Goal: Task Accomplishment & Management: Manage account settings

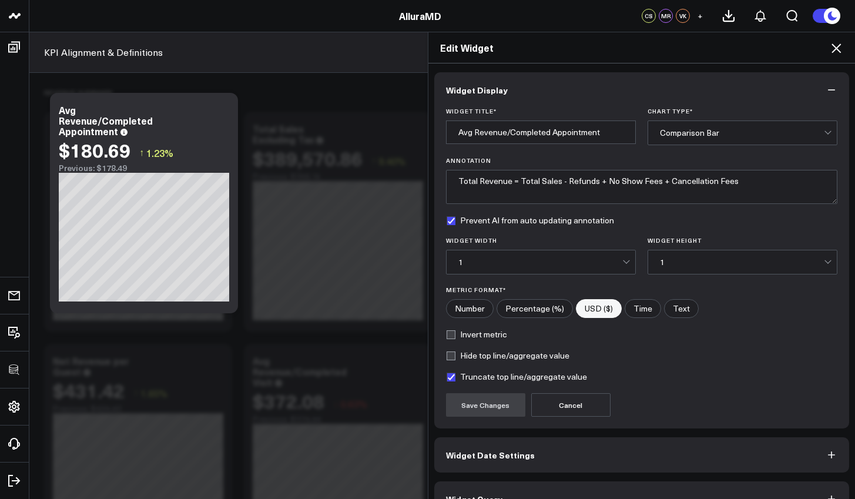
click at [837, 52] on icon at bounding box center [836, 48] width 14 height 14
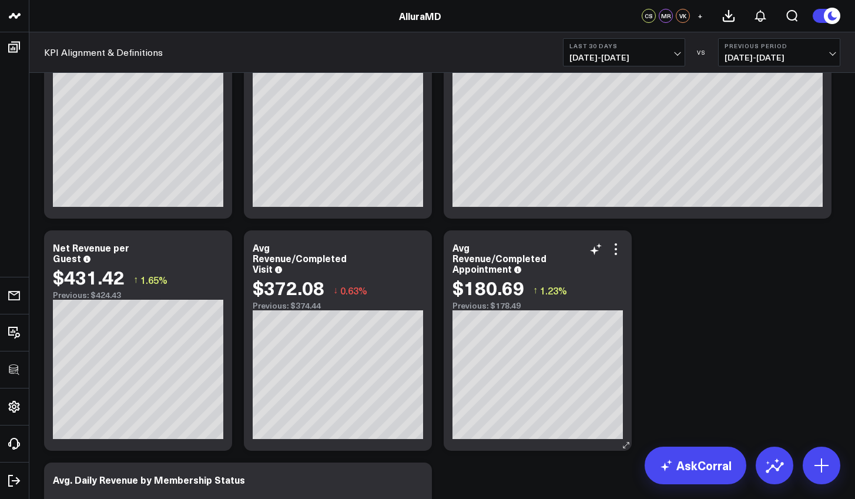
scroll to position [116, 0]
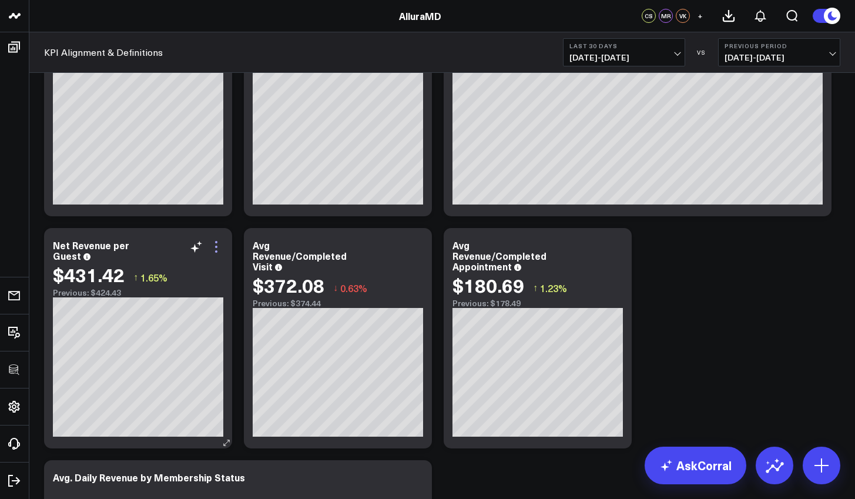
click at [217, 250] on icon at bounding box center [216, 247] width 14 height 14
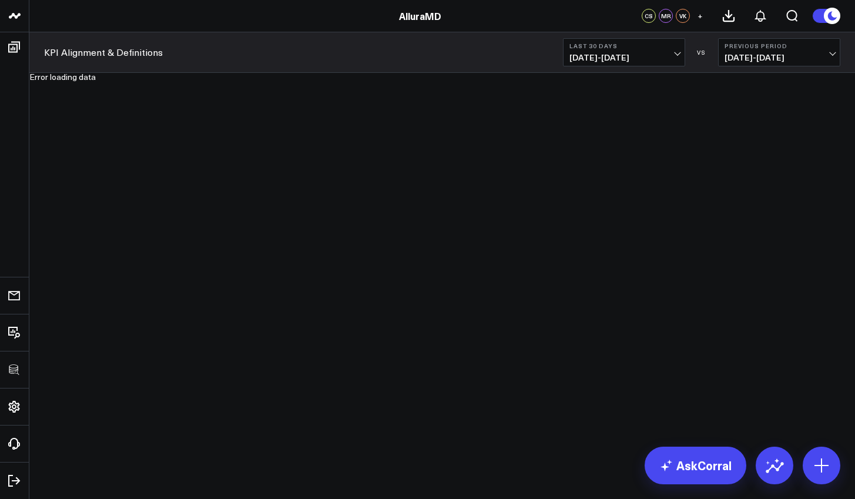
scroll to position [0, 0]
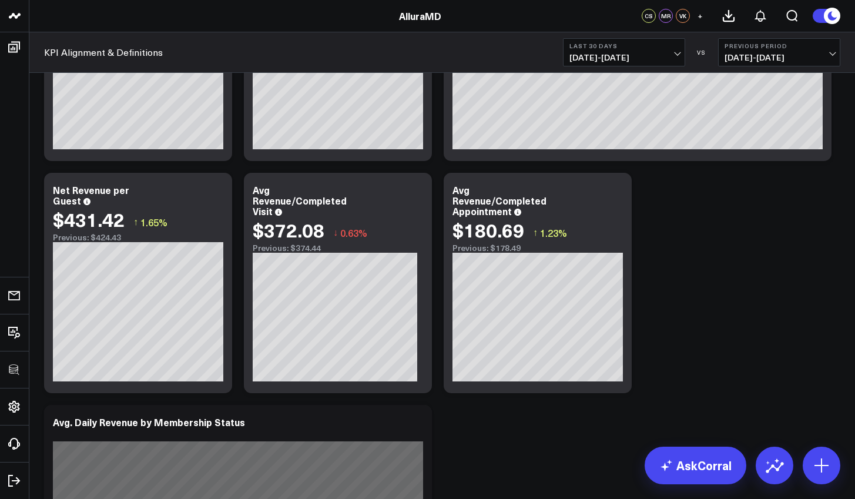
scroll to position [169, 0]
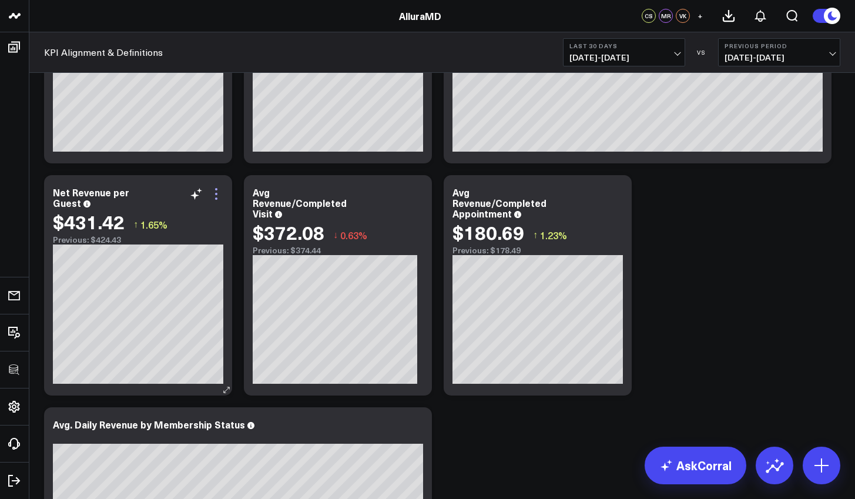
click at [218, 195] on icon at bounding box center [216, 194] width 14 height 14
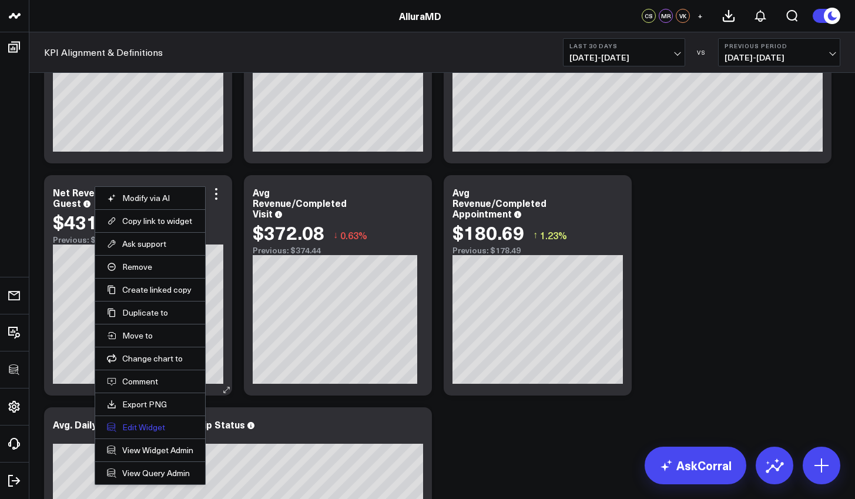
click at [143, 427] on button "Edit Widget" at bounding box center [150, 427] width 86 height 11
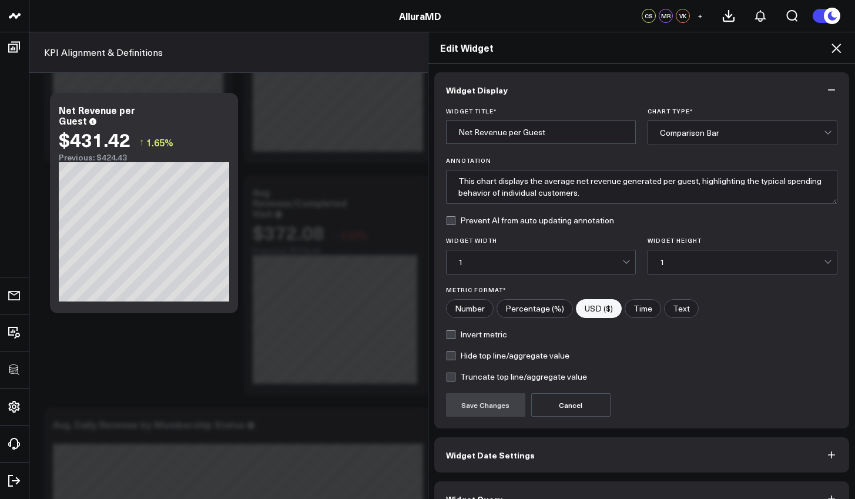
scroll to position [26, 0]
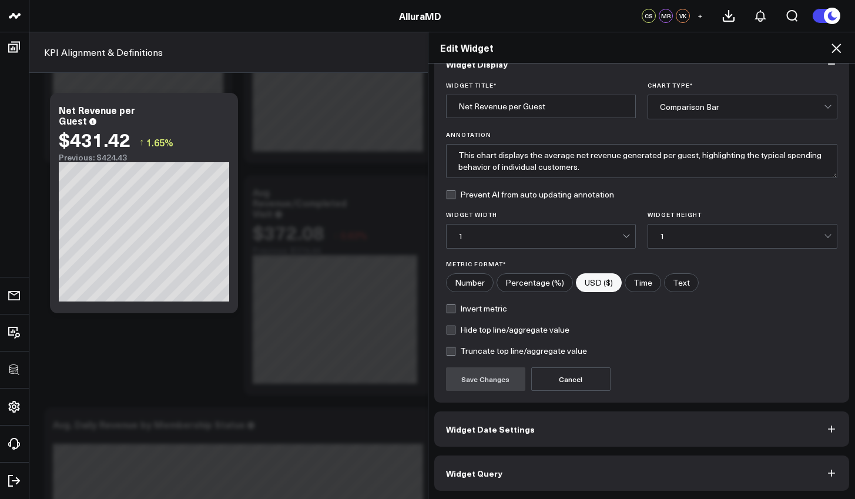
click at [575, 461] on button "Widget Query" at bounding box center [641, 472] width 415 height 35
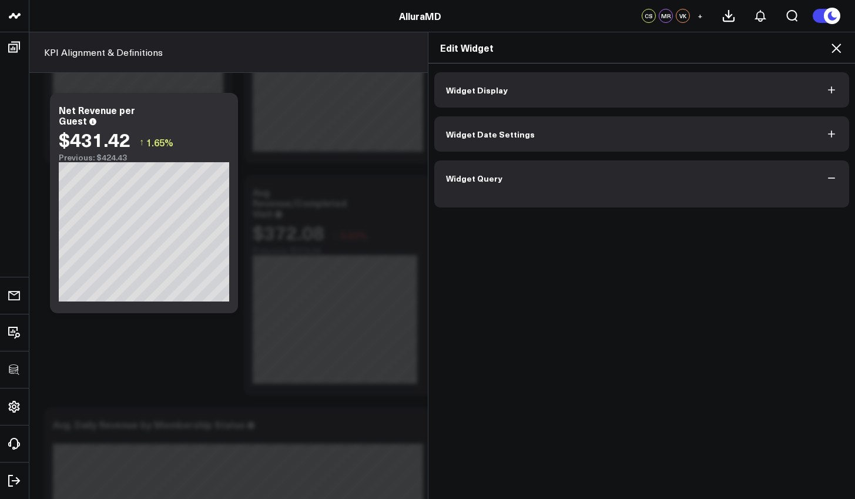
scroll to position [0, 0]
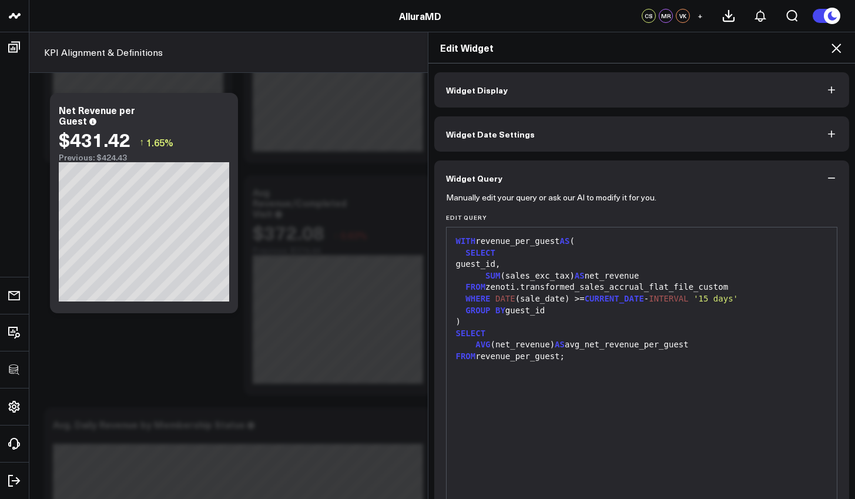
click at [836, 45] on icon at bounding box center [836, 48] width 14 height 14
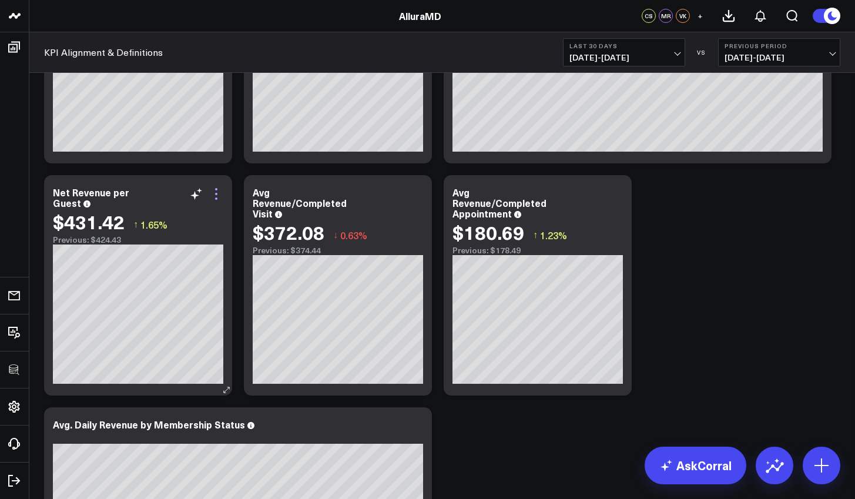
click at [218, 199] on icon at bounding box center [216, 194] width 14 height 14
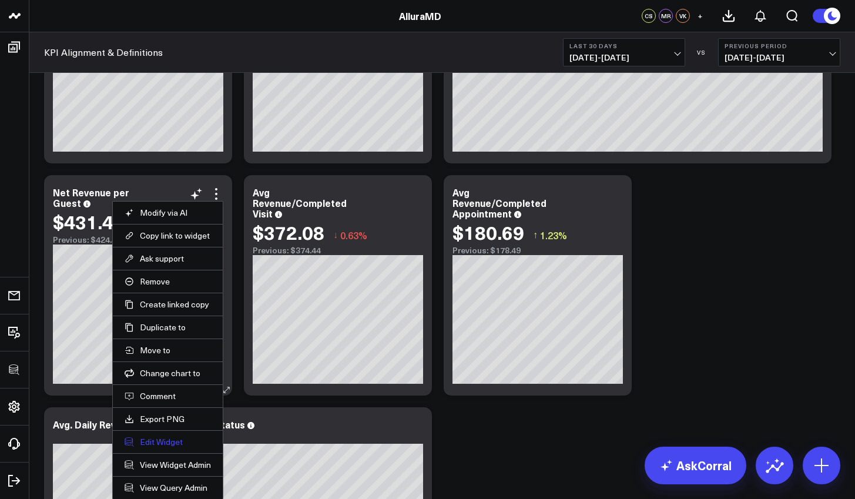
click at [161, 442] on button "Edit Widget" at bounding box center [168, 442] width 86 height 11
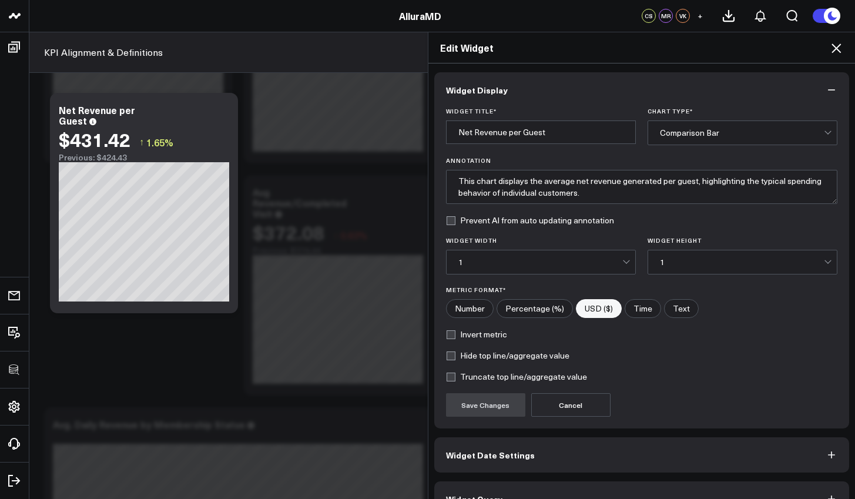
scroll to position [26, 0]
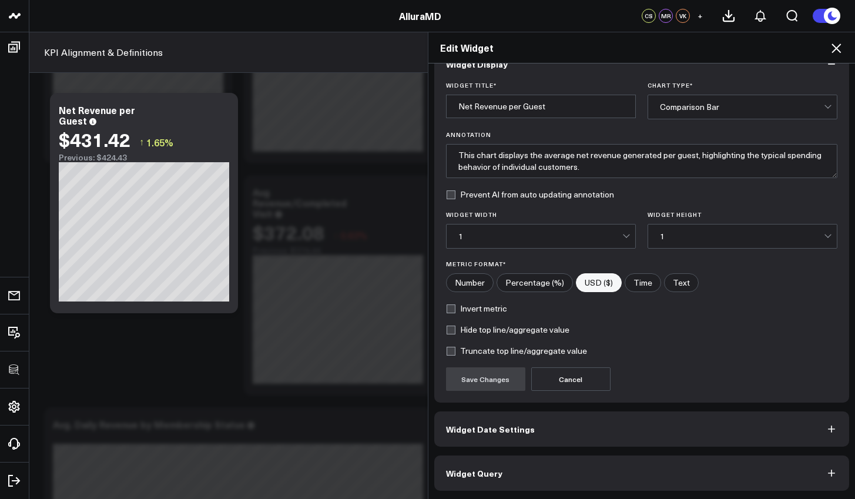
click at [539, 469] on button "Widget Query" at bounding box center [641, 472] width 415 height 35
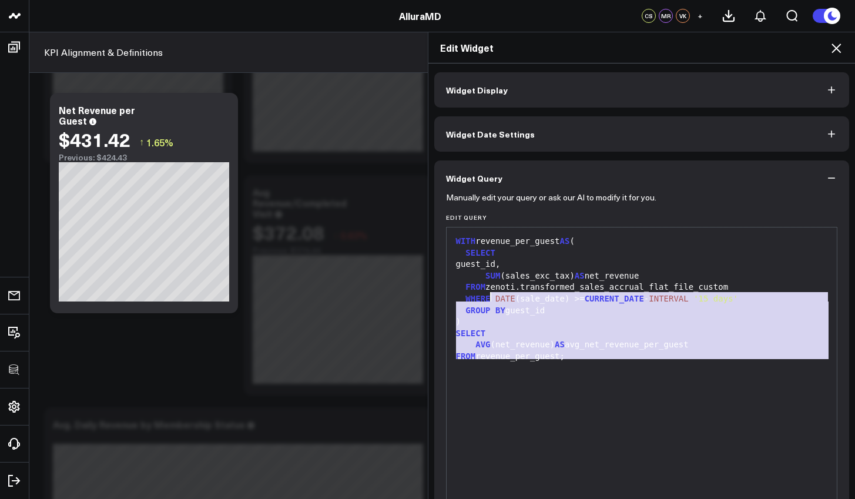
drag, startPoint x: 612, startPoint y: 372, endPoint x: 387, endPoint y: 209, distance: 278.2
click at [387, 209] on div "Edit Widget Widget Display Widget Date Settings Widget Query Manually edit your…" at bounding box center [427, 265] width 855 height 467
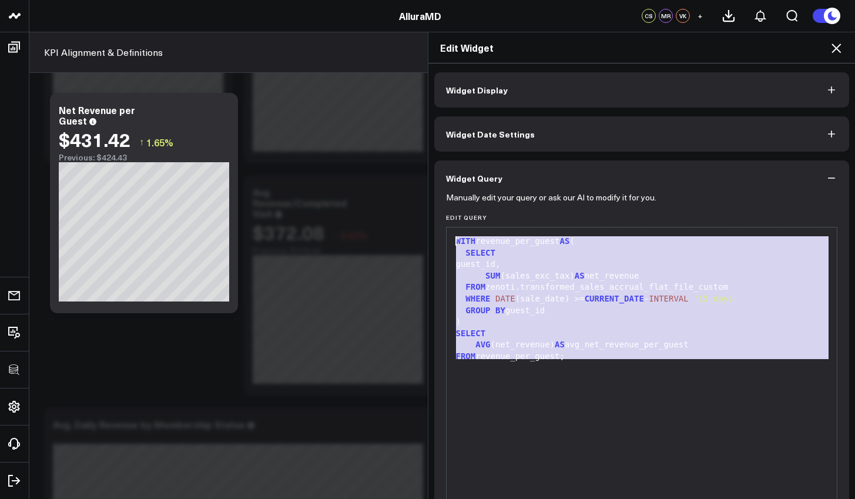
copy div "WITH revenue_per_guest AS ( SELECT guest_id, SUM (sales_exc_tax) AS net_revenue…"
click at [835, 53] on icon at bounding box center [836, 48] width 14 height 14
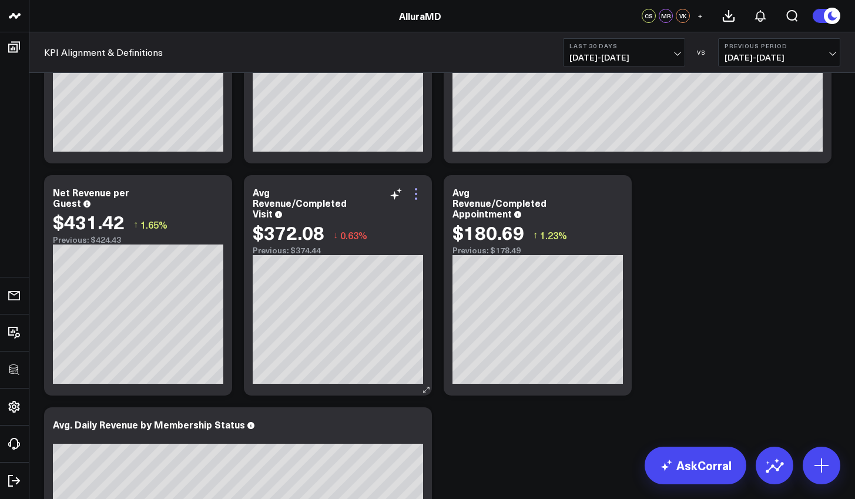
click at [417, 193] on icon at bounding box center [416, 194] width 14 height 14
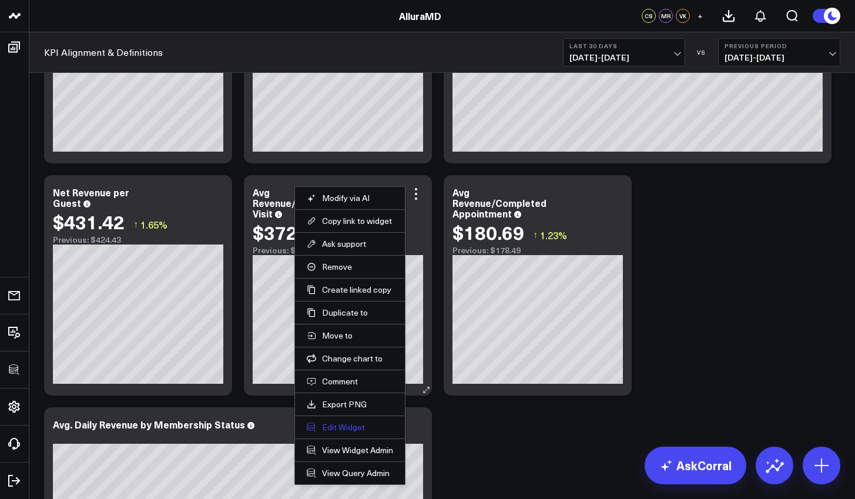
click at [341, 428] on button "Edit Widget" at bounding box center [350, 427] width 86 height 11
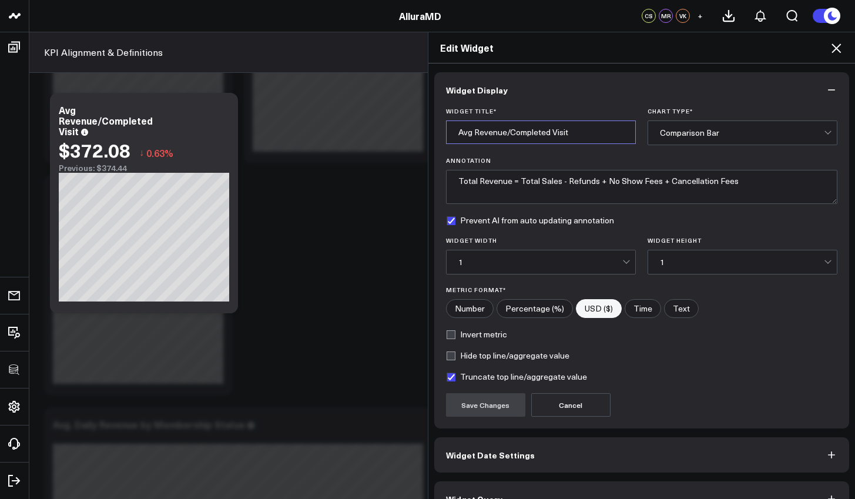
click at [575, 140] on input "Avg Revenue/Completed Visit" at bounding box center [541, 132] width 190 height 24
type input "Avg Revenue/Completed Visit by Guest"
click at [487, 402] on button "Save Changes" at bounding box center [485, 405] width 79 height 24
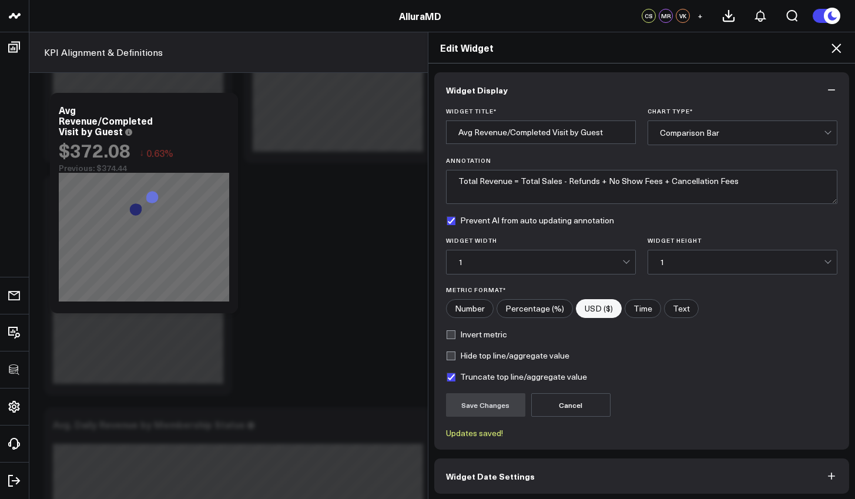
click at [837, 56] on div "Edit Widget" at bounding box center [641, 47] width 427 height 31
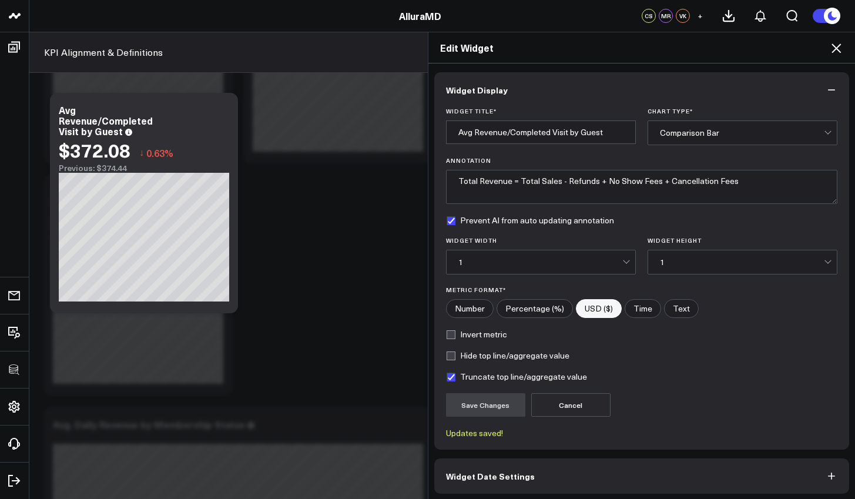
click at [836, 50] on icon at bounding box center [835, 47] width 9 height 9
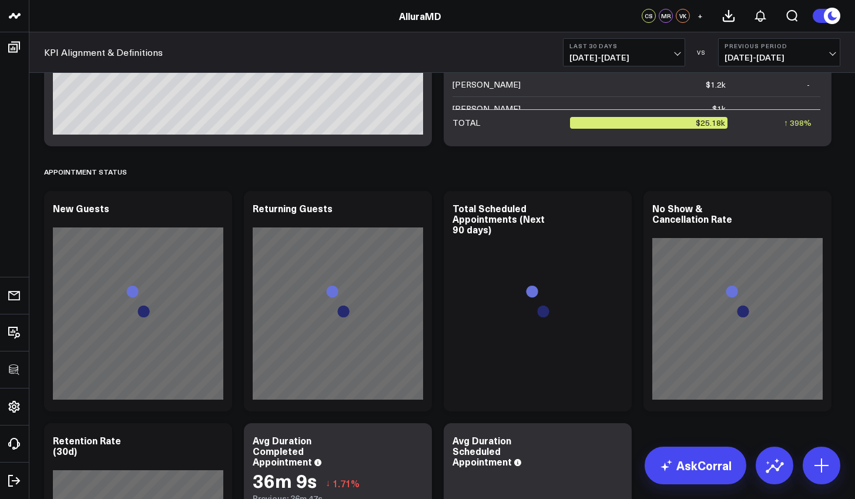
scroll to position [1360, 0]
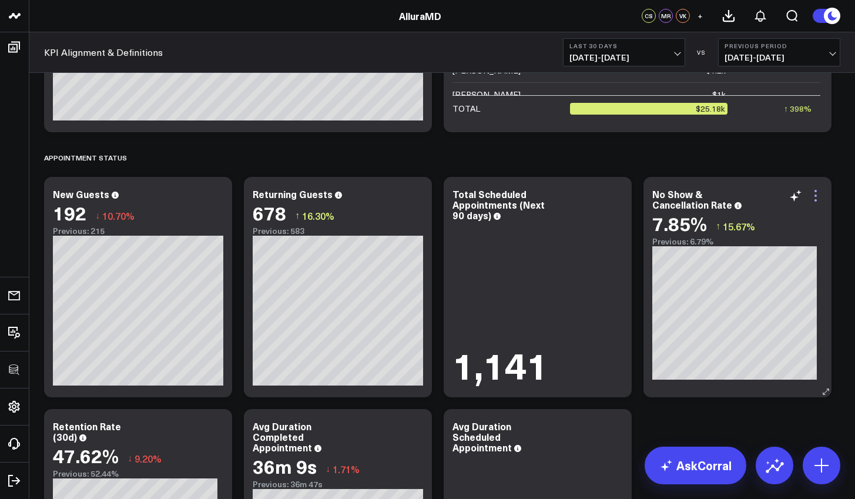
click at [814, 196] on icon at bounding box center [816, 196] width 14 height 14
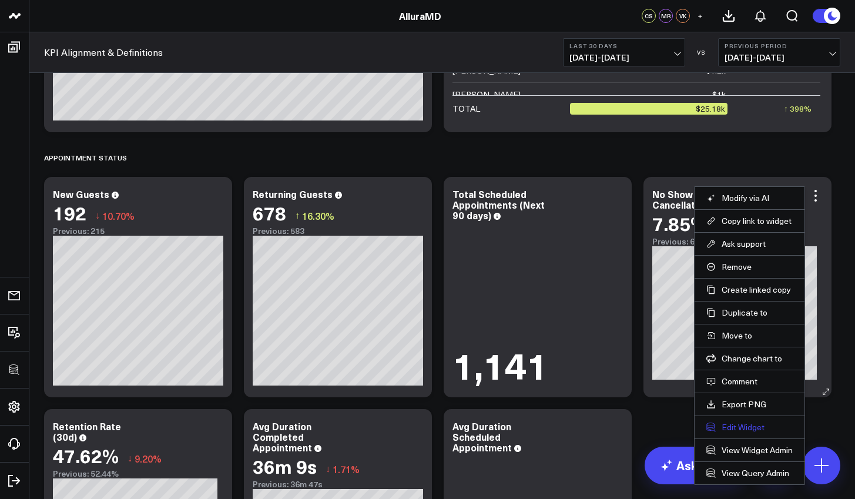
click at [745, 425] on button "Edit Widget" at bounding box center [749, 427] width 86 height 11
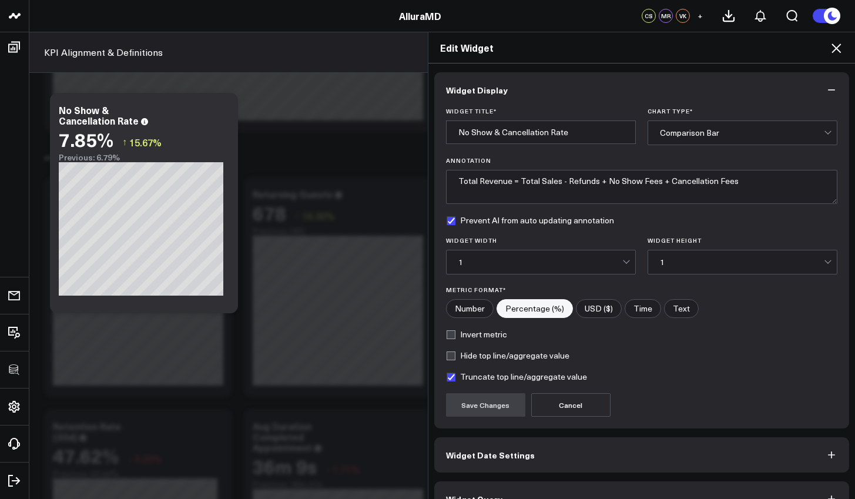
scroll to position [26, 0]
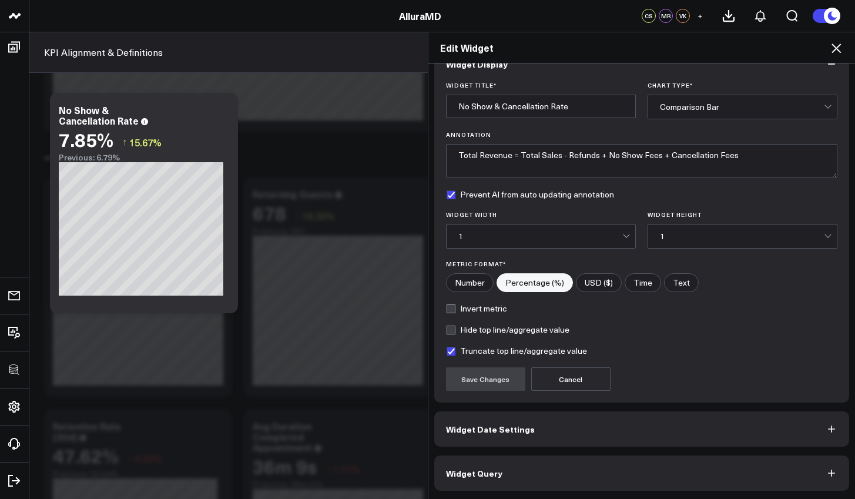
click at [656, 458] on button "Widget Query" at bounding box center [641, 472] width 415 height 35
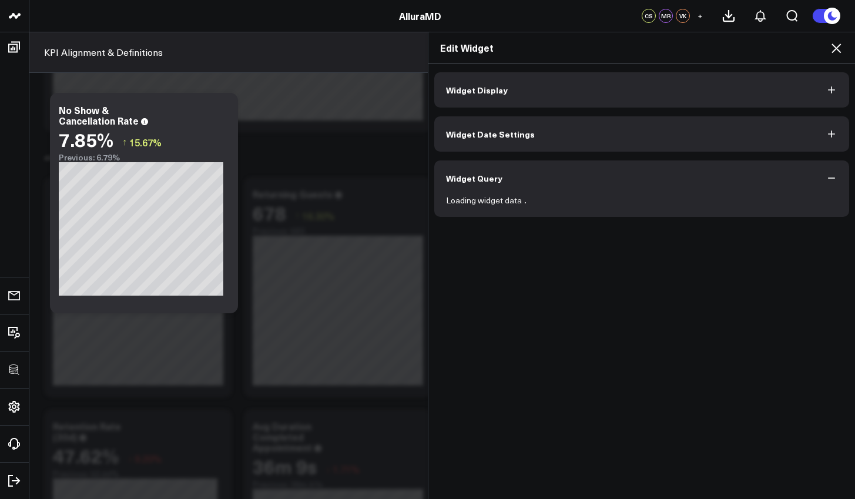
scroll to position [0, 0]
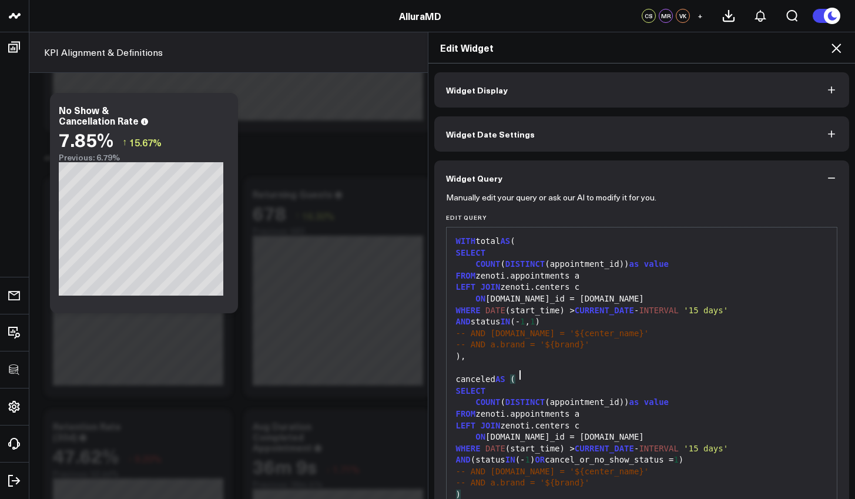
click at [637, 374] on div "canceled AS (" at bounding box center [641, 380] width 379 height 12
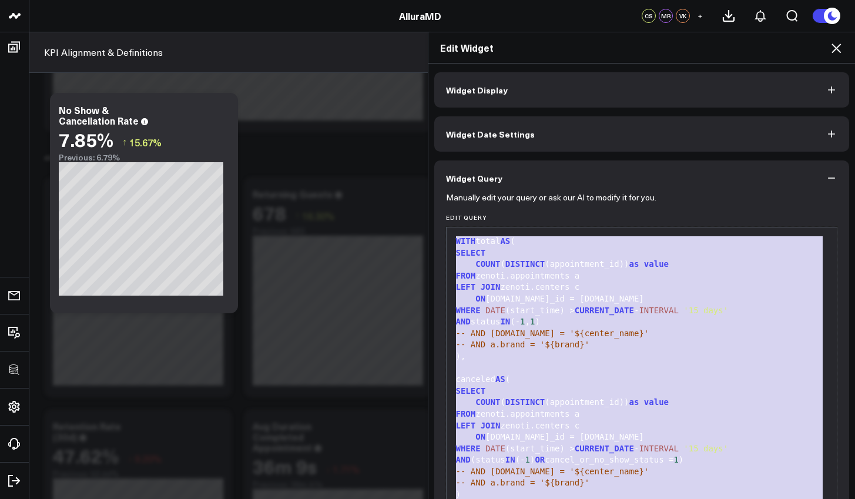
click at [837, 50] on icon at bounding box center [836, 48] width 14 height 14
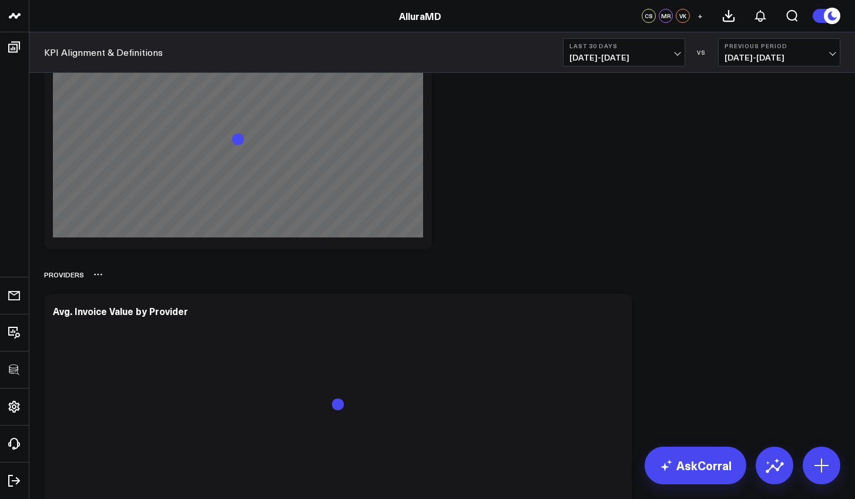
scroll to position [2761, 0]
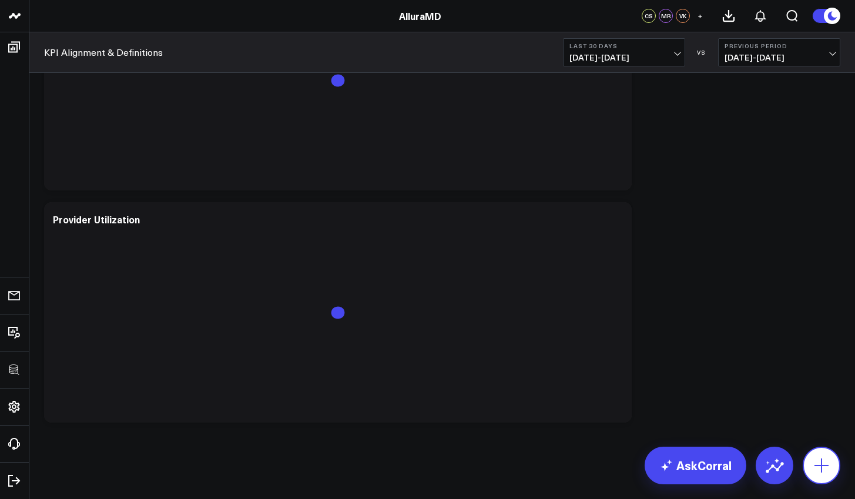
click at [810, 458] on button at bounding box center [822, 466] width 38 height 38
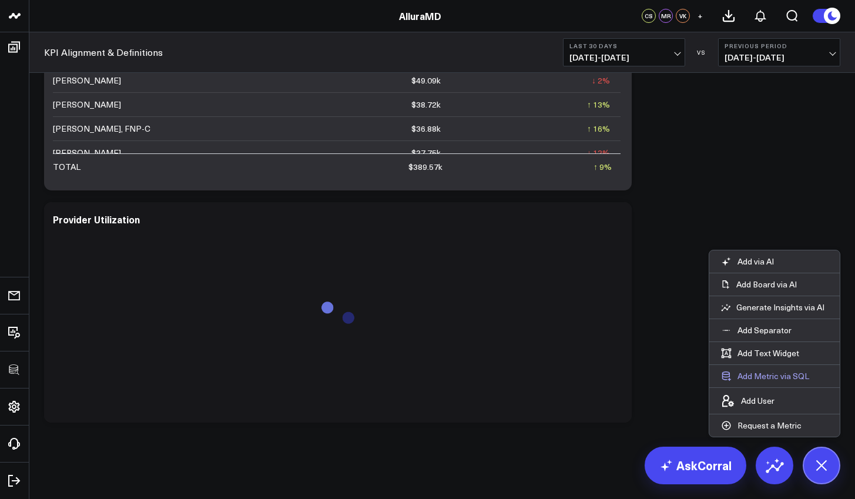
click at [778, 380] on button "Add Metric via SQL" at bounding box center [765, 376] width 112 height 22
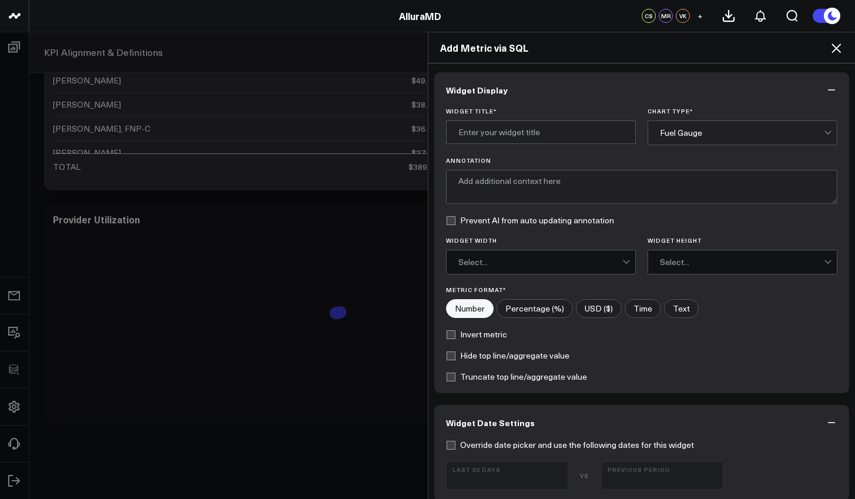
scroll to position [611, 0]
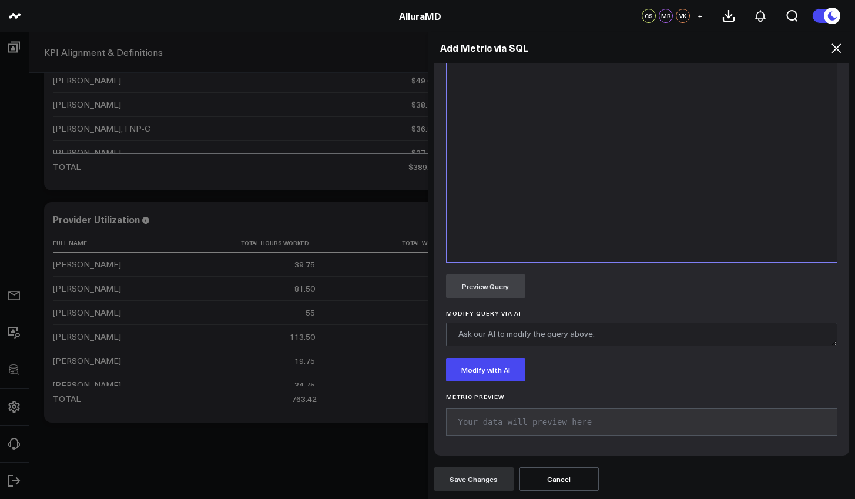
click at [502, 108] on div at bounding box center [641, 115] width 379 height 281
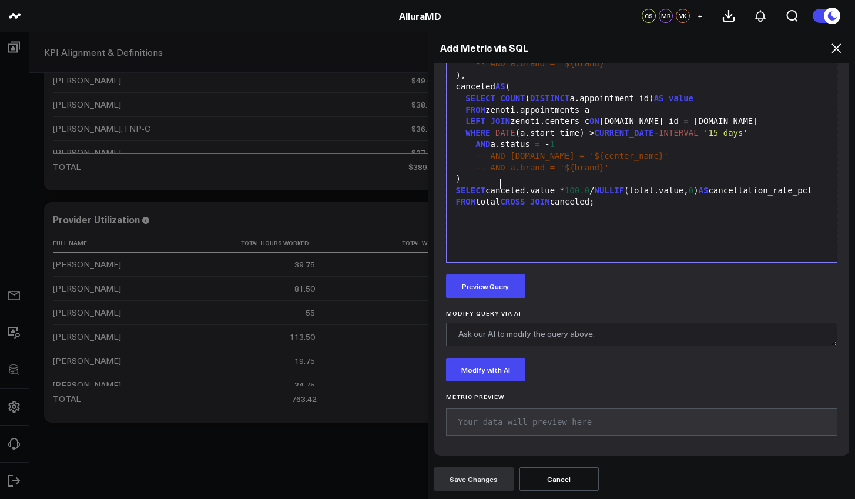
click at [495, 185] on div "SELECT canceled.value * 100.0 / NULLIF (total.value, 0 ) AS cancellation_rate_p…" at bounding box center [641, 191] width 379 height 12
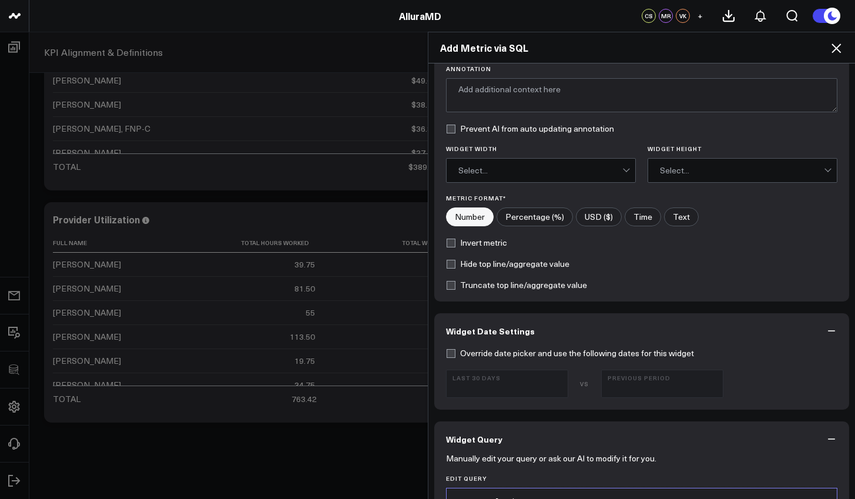
scroll to position [0, 0]
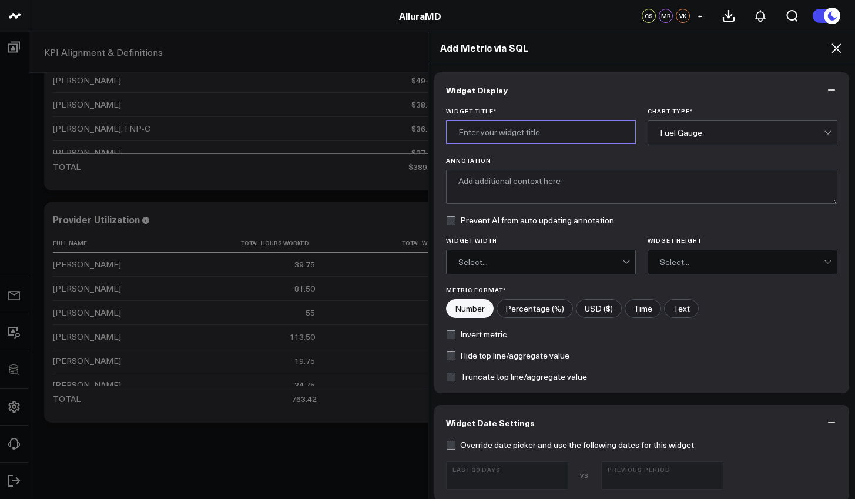
click at [491, 136] on input "Widget Title *" at bounding box center [541, 132] width 190 height 24
type input "Cancellation Rate"
click at [716, 129] on div "Fuel Gauge" at bounding box center [742, 132] width 164 height 9
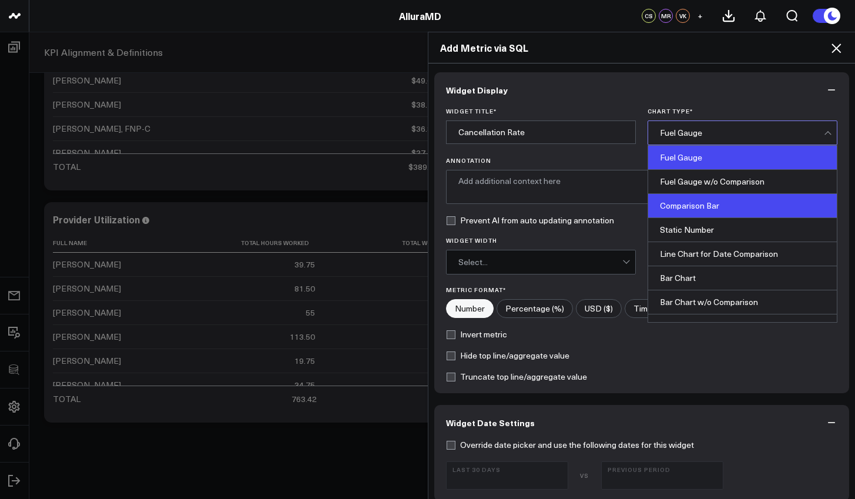
click at [708, 210] on div "Comparison Bar" at bounding box center [742, 206] width 189 height 24
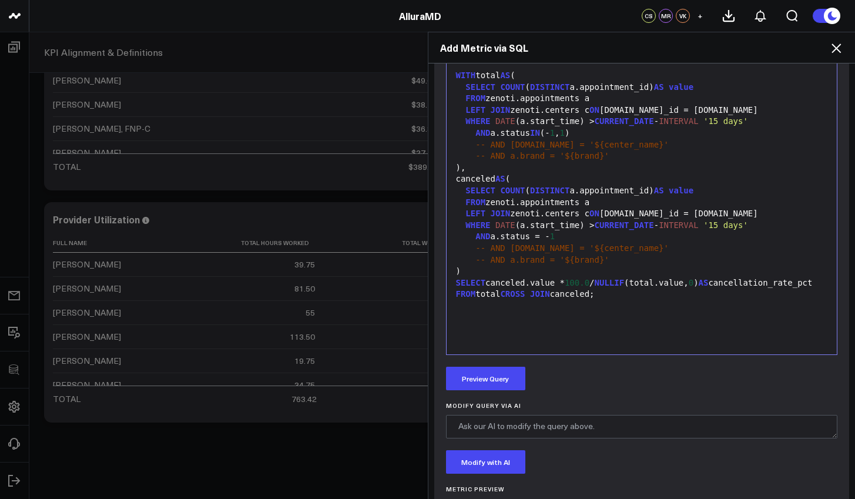
scroll to position [611, 0]
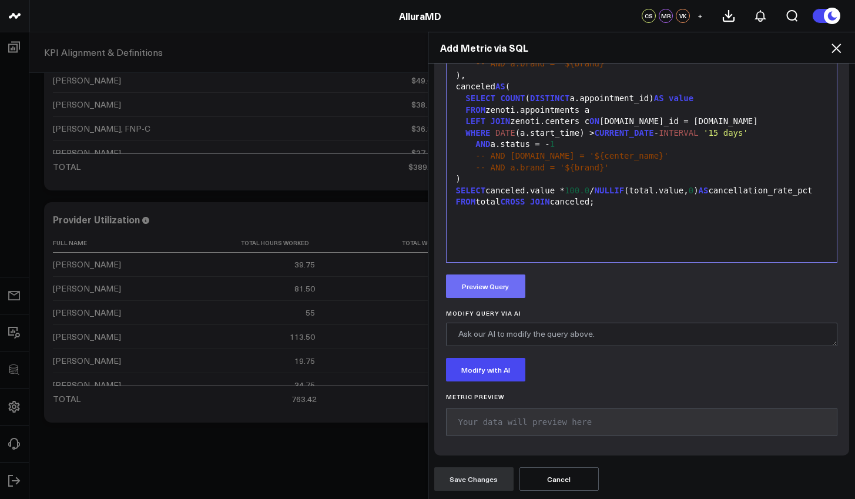
click at [495, 283] on button "Preview Query" at bounding box center [485, 286] width 79 height 24
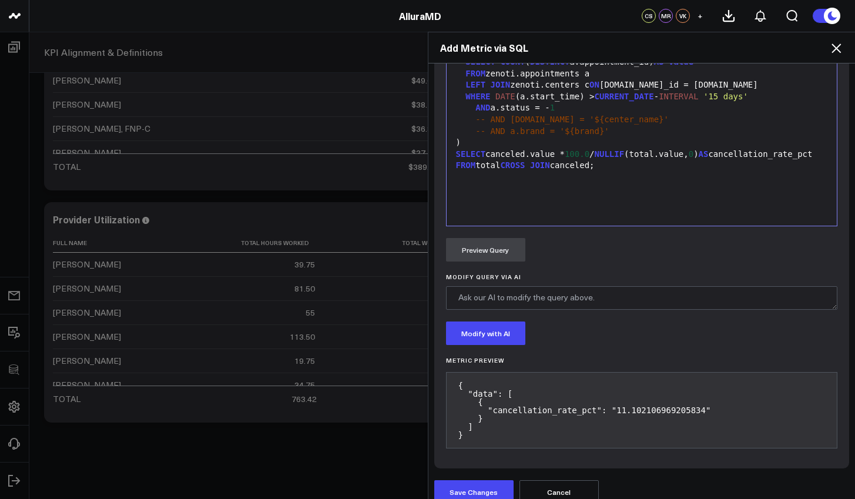
scroll to position [660, 0]
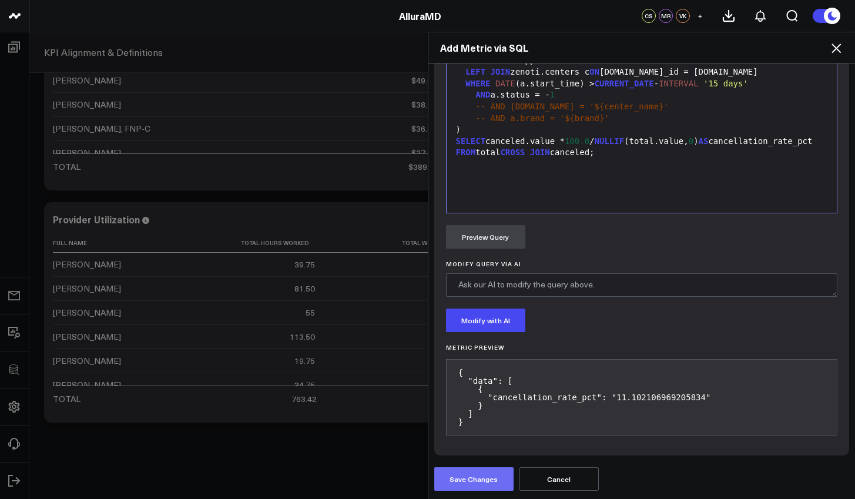
click at [467, 474] on button "Save Changes" at bounding box center [473, 479] width 79 height 24
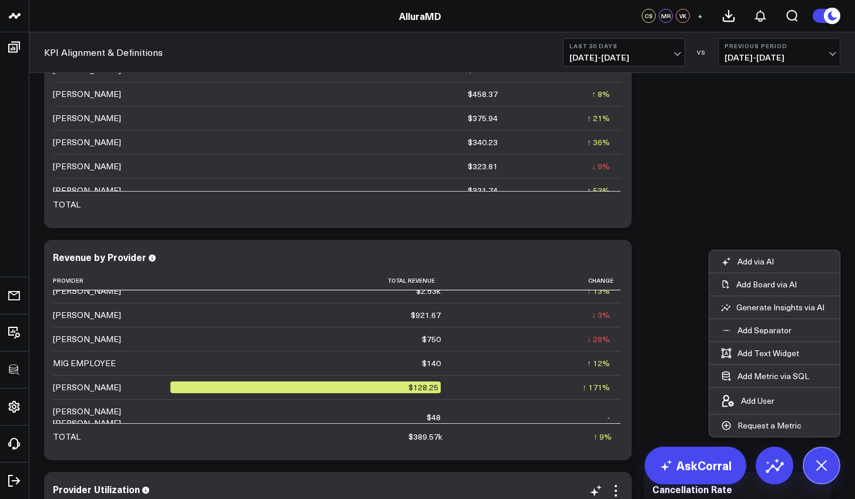
scroll to position [2761, 0]
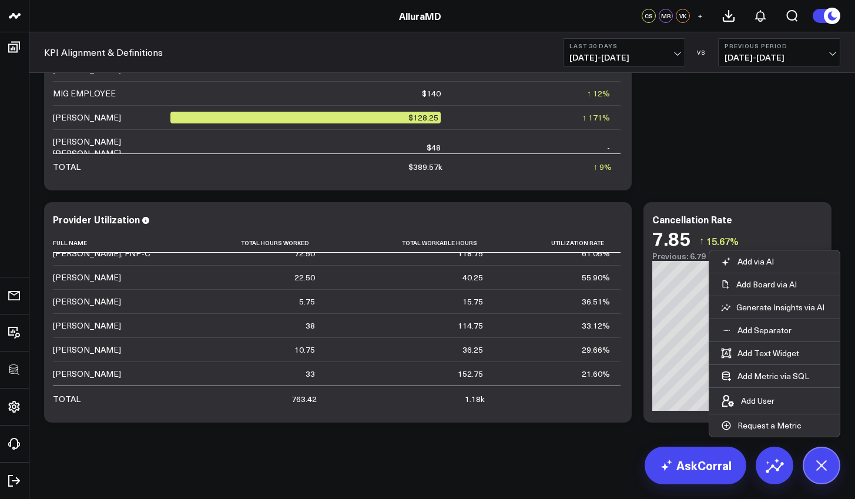
click at [786, 426] on p "Request a Metric" at bounding box center [769, 425] width 64 height 11
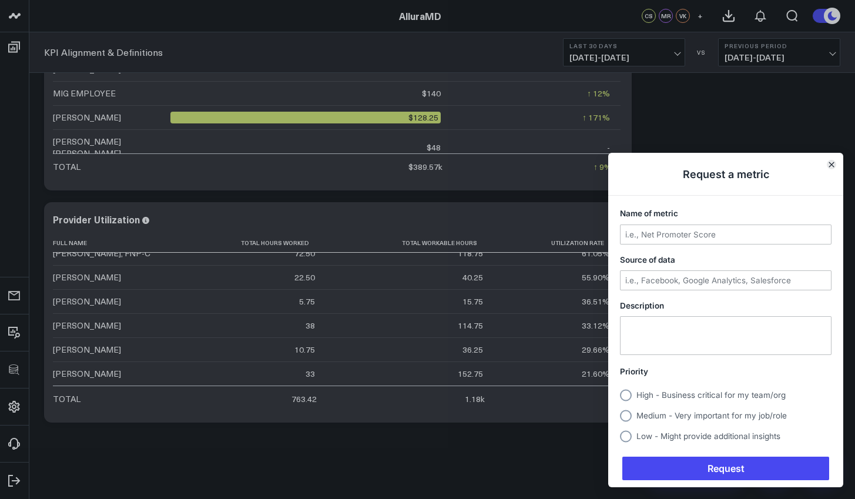
click at [832, 167] on icon "Close" at bounding box center [832, 165] width 6 height 6
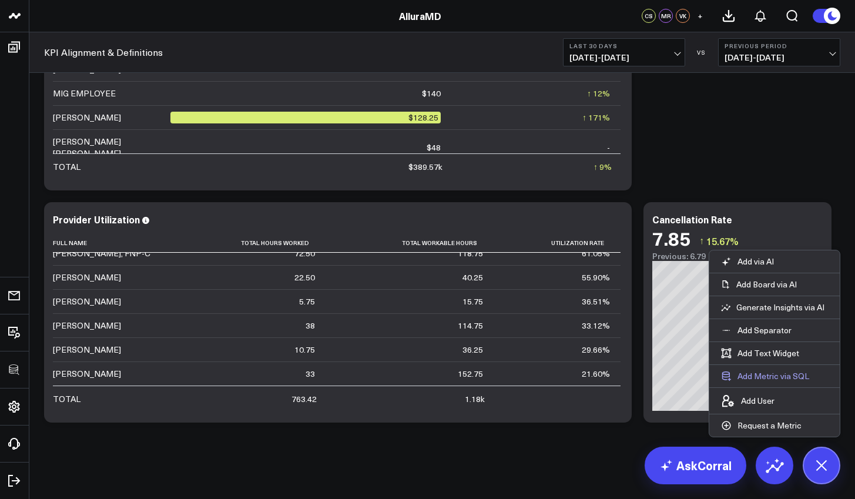
click at [767, 374] on button "Add Metric via SQL" at bounding box center [765, 376] width 112 height 22
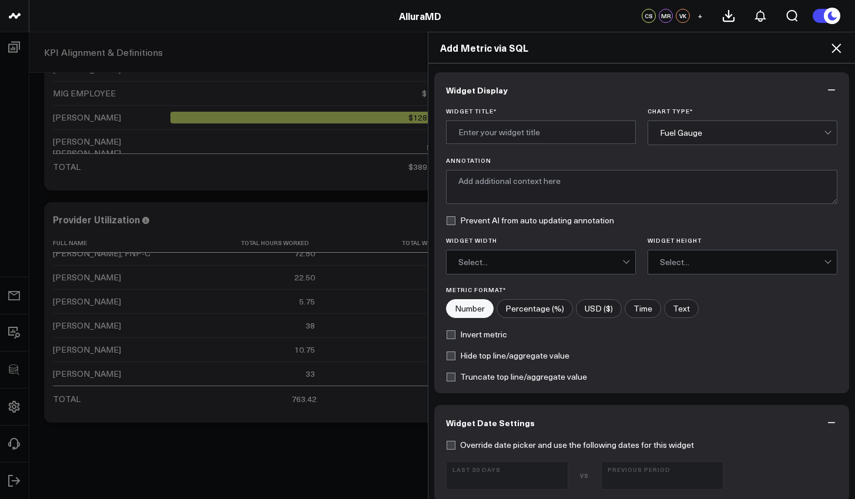
scroll to position [234, 0]
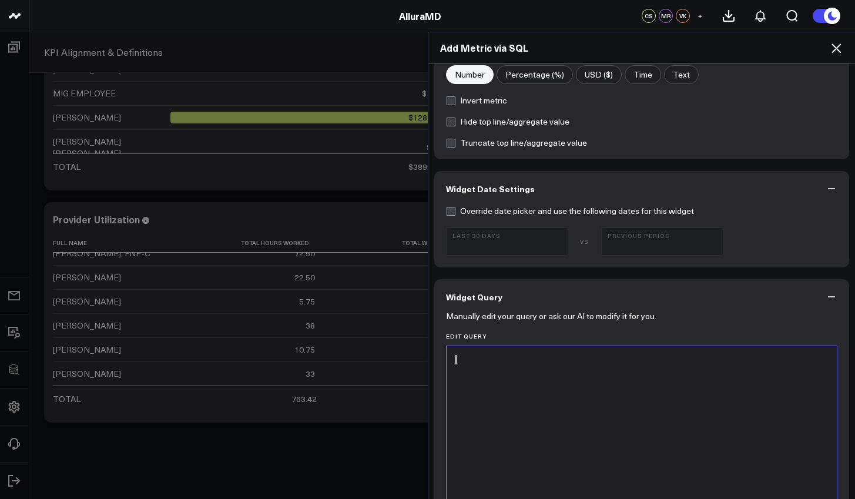
click at [547, 376] on div at bounding box center [641, 492] width 379 height 281
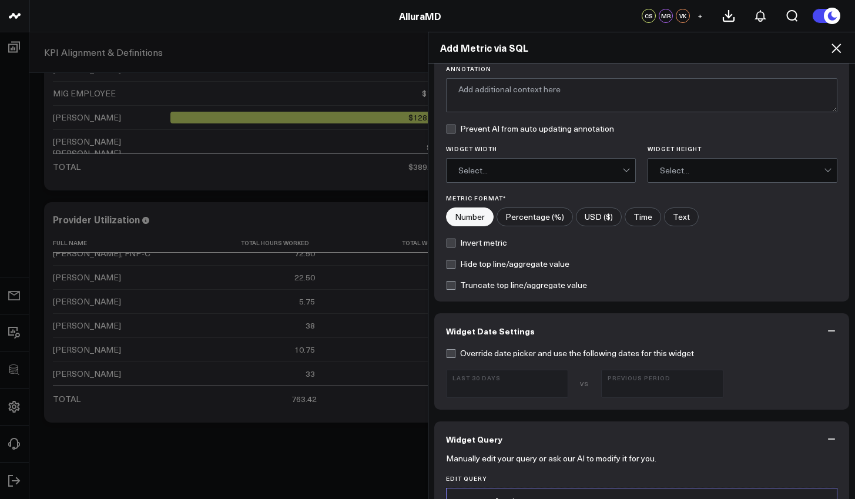
scroll to position [0, 0]
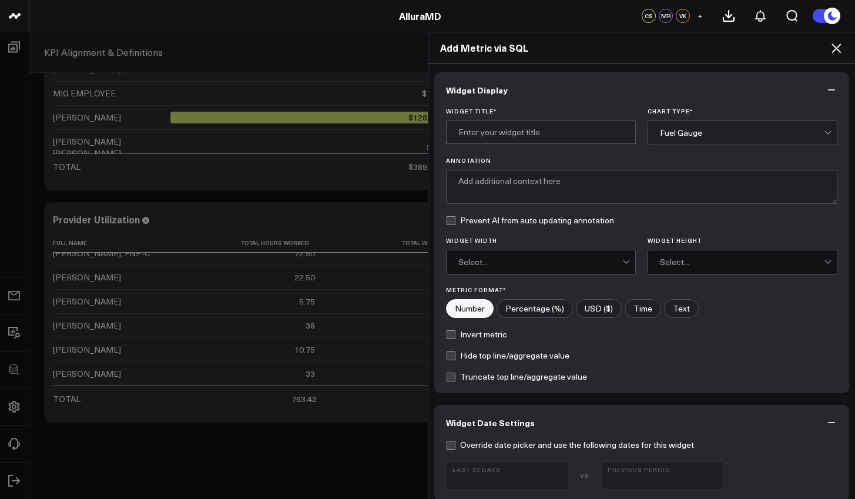
click at [492, 145] on div "Widget Title *" at bounding box center [541, 127] width 190 height 38
click at [493, 138] on input "Widget Title *" at bounding box center [541, 132] width 190 height 24
type input "No Show Rate"
click at [692, 126] on div "Fuel Gauge" at bounding box center [742, 133] width 164 height 24
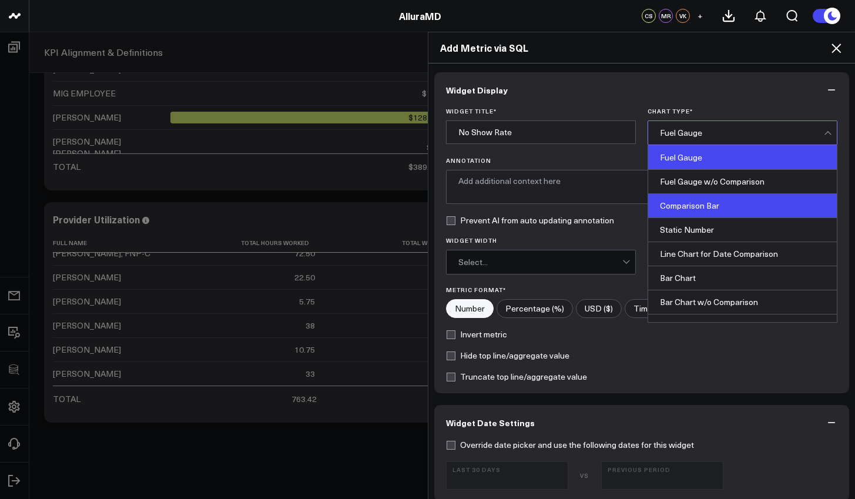
click at [684, 196] on div "Comparison Bar" at bounding box center [742, 206] width 189 height 24
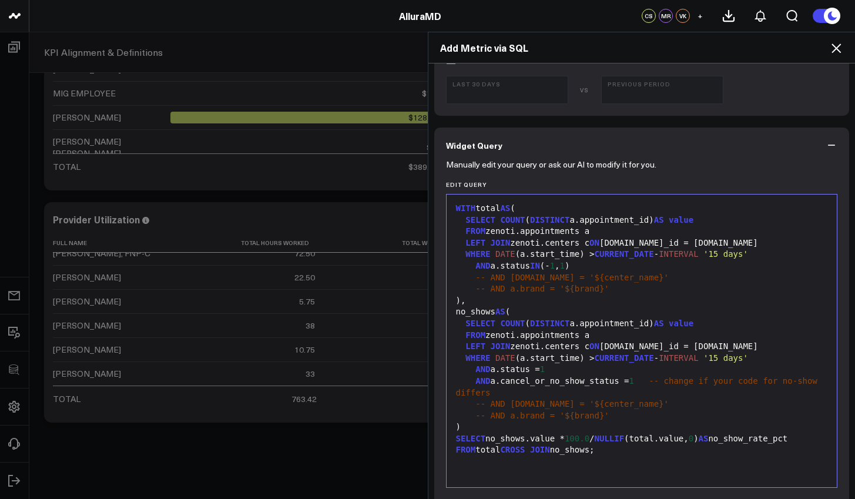
scroll to position [611, 0]
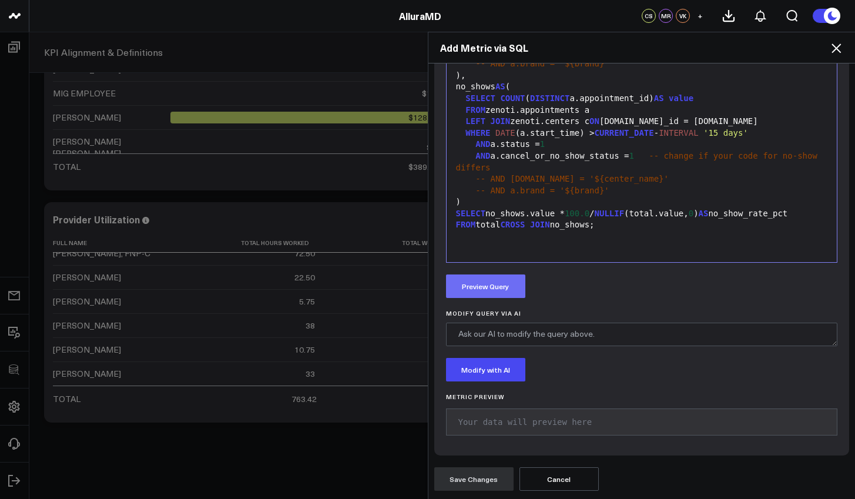
click at [491, 291] on button "Preview Query" at bounding box center [485, 286] width 79 height 24
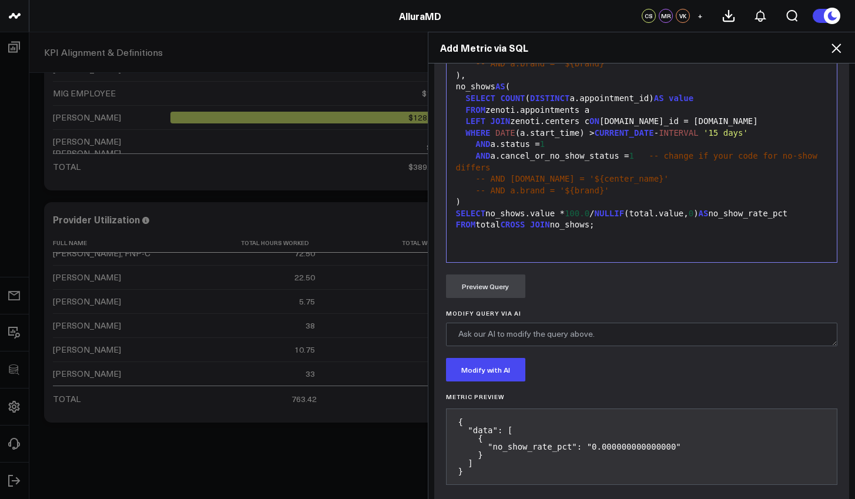
scroll to position [660, 0]
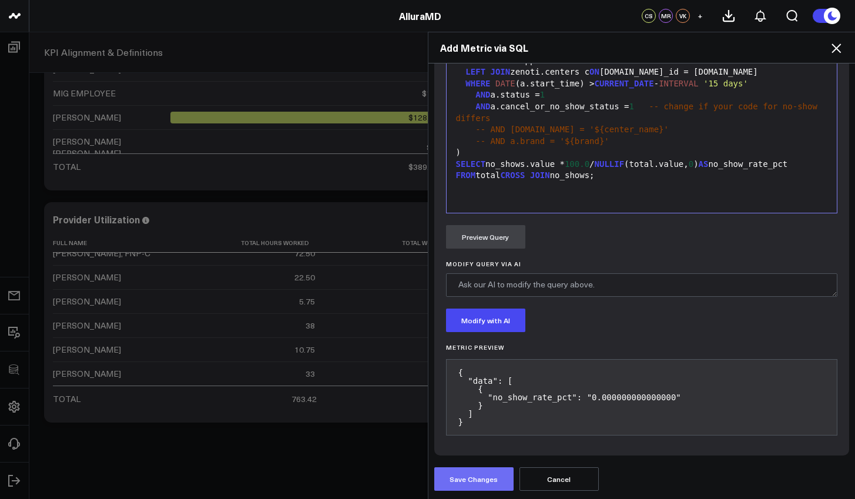
click at [485, 468] on button "Save Changes" at bounding box center [473, 479] width 79 height 24
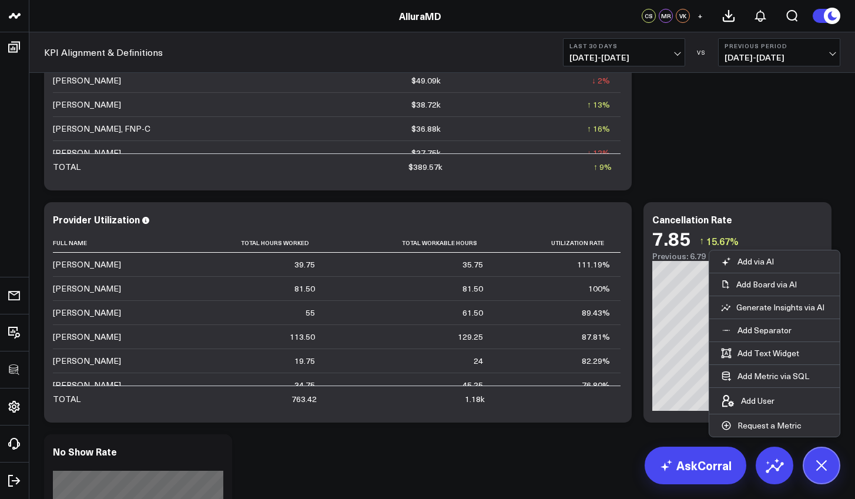
scroll to position [2865, 0]
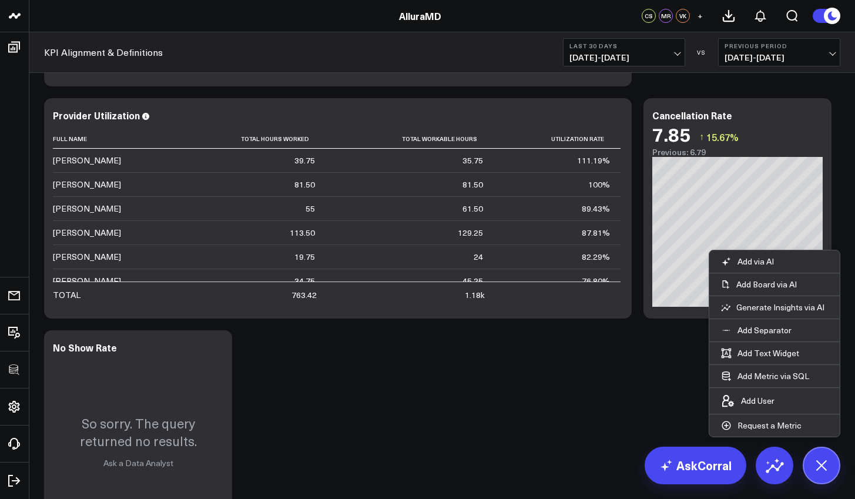
click at [655, 67] on div "KPI Alignment & Definitions Last 30 Days [DATE] - [DATE] VS Previous Period [DA…" at bounding box center [442, 52] width 826 height 41
click at [657, 63] on button "Last 30 Days [DATE] - [DATE]" at bounding box center [624, 52] width 122 height 28
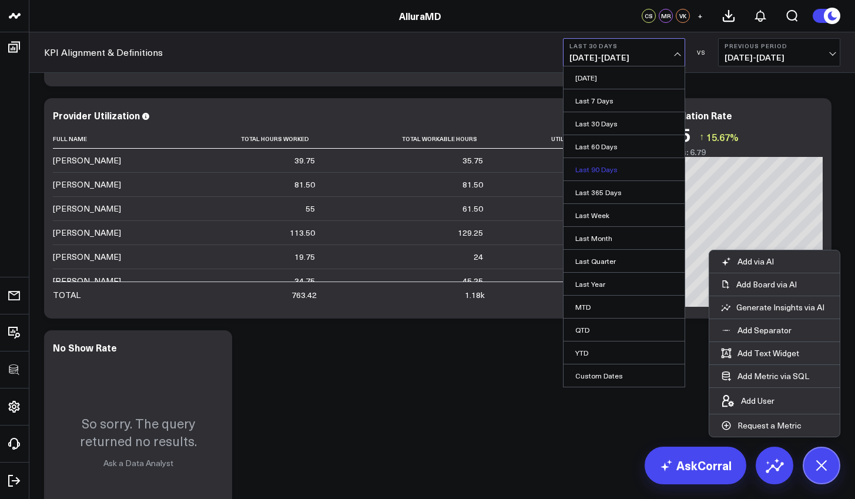
click at [637, 162] on link "Last 90 Days" at bounding box center [624, 169] width 121 height 22
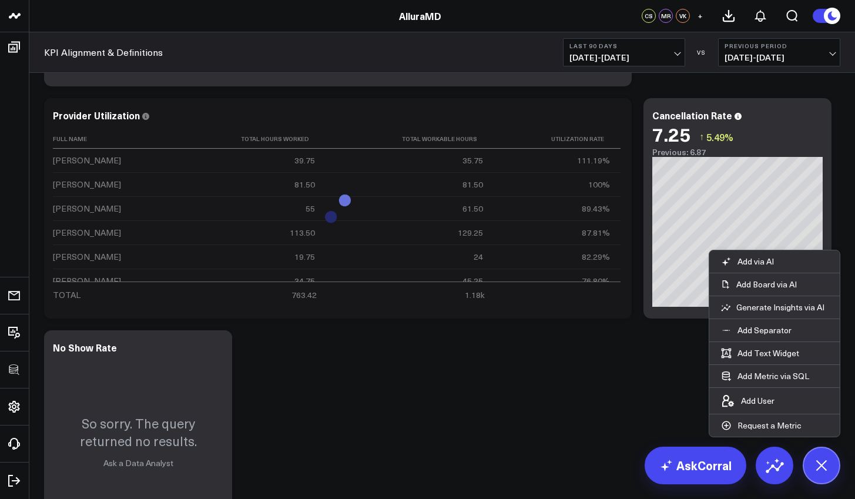
click at [647, 57] on span "[DATE] - [DATE]" at bounding box center [623, 57] width 109 height 9
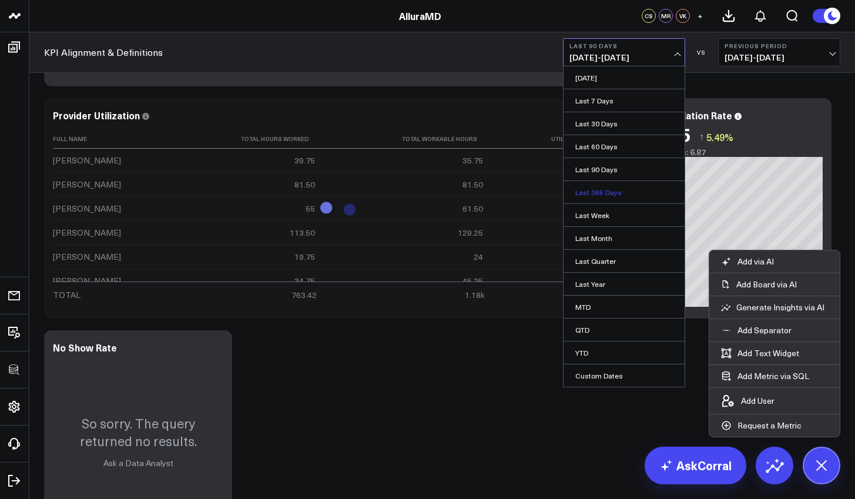
click at [623, 191] on link "Last 365 Days" at bounding box center [624, 192] width 121 height 22
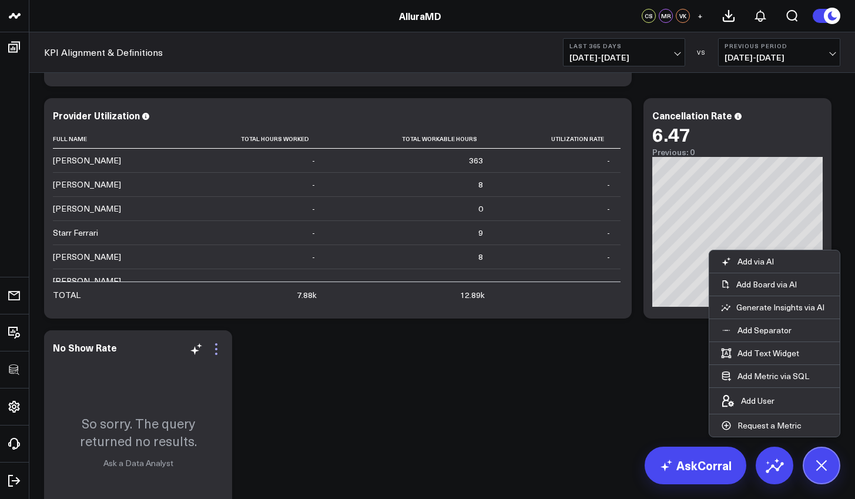
click at [214, 355] on icon at bounding box center [216, 349] width 14 height 14
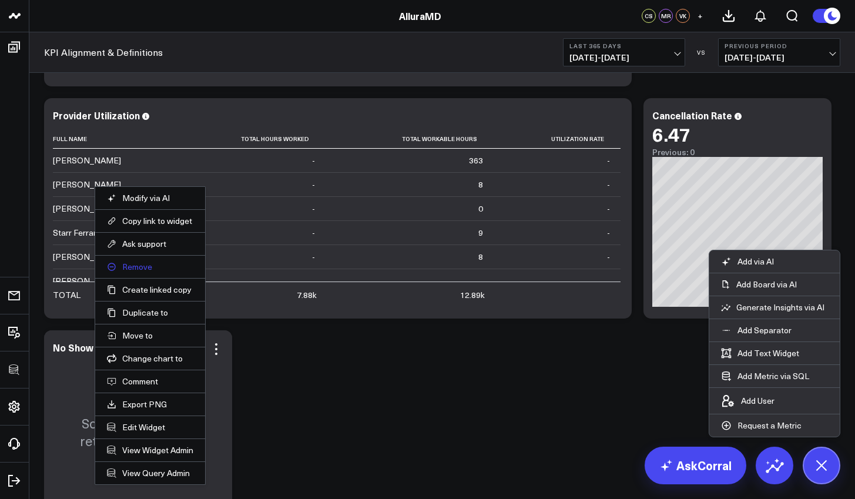
click at [155, 266] on button "Remove" at bounding box center [150, 266] width 86 height 11
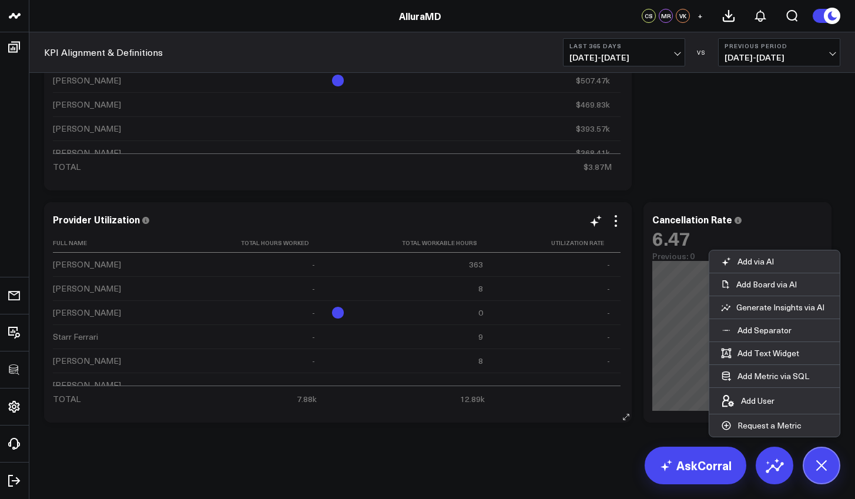
scroll to position [2761, 0]
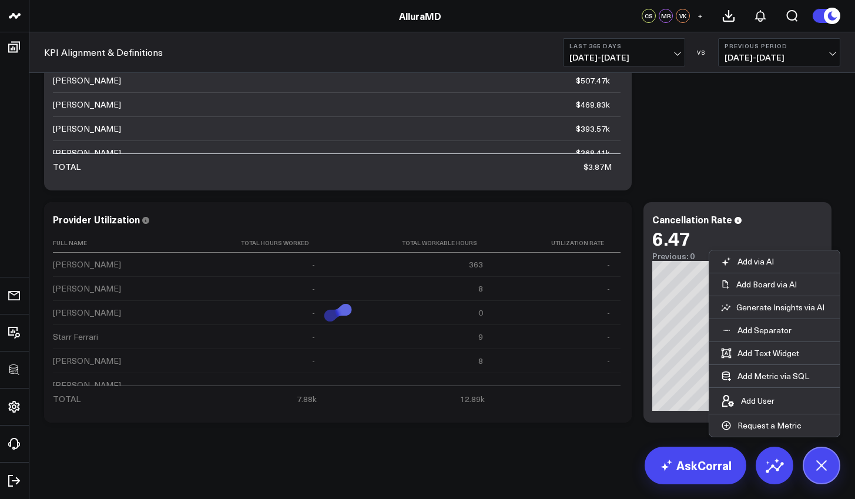
click at [662, 60] on span "[DATE] - [DATE]" at bounding box center [623, 57] width 109 height 9
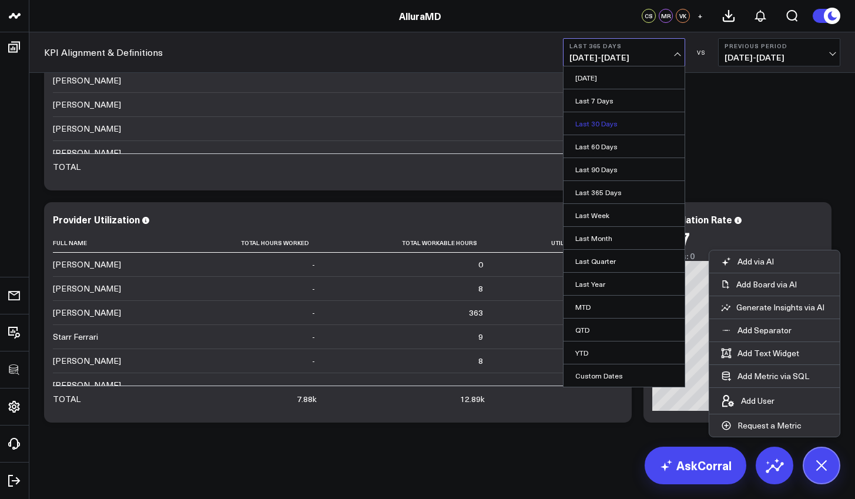
click at [638, 122] on link "Last 30 Days" at bounding box center [624, 123] width 121 height 22
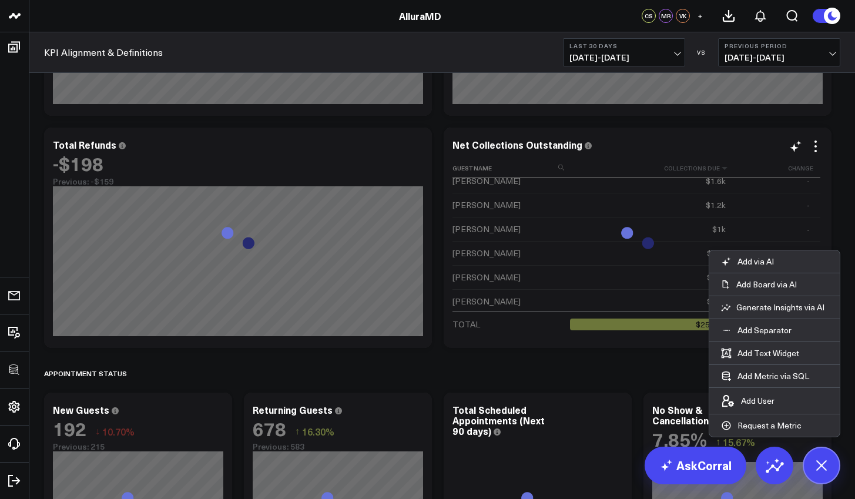
scroll to position [90, 0]
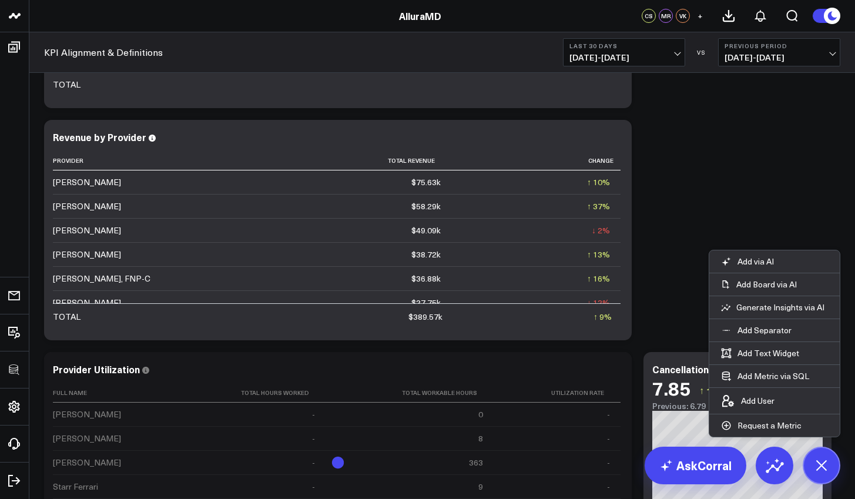
scroll to position [2761, 0]
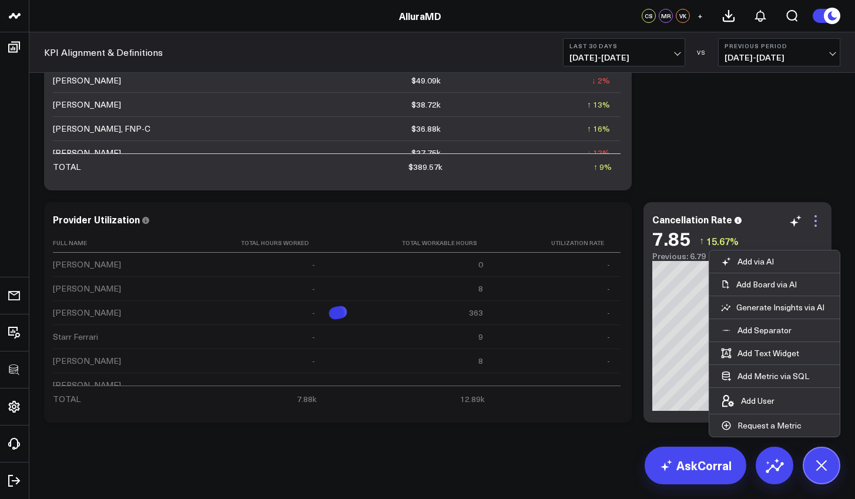
click at [815, 224] on icon at bounding box center [816, 221] width 14 height 14
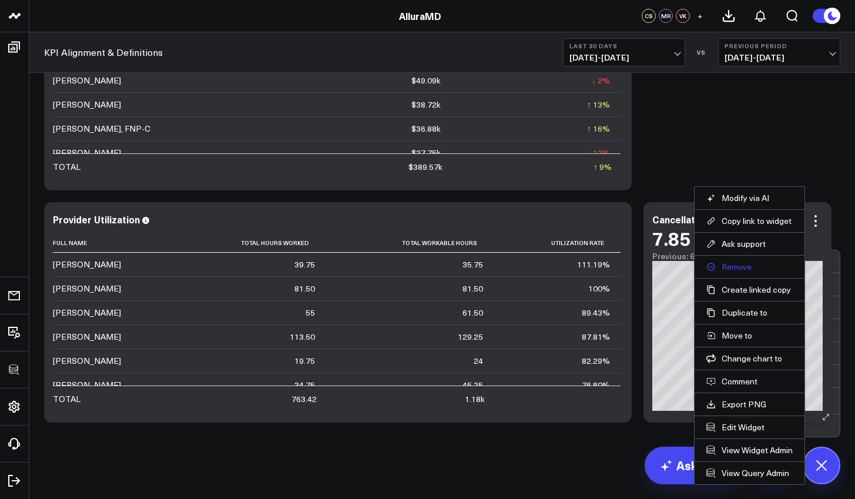
click at [753, 265] on button "Remove" at bounding box center [749, 266] width 86 height 11
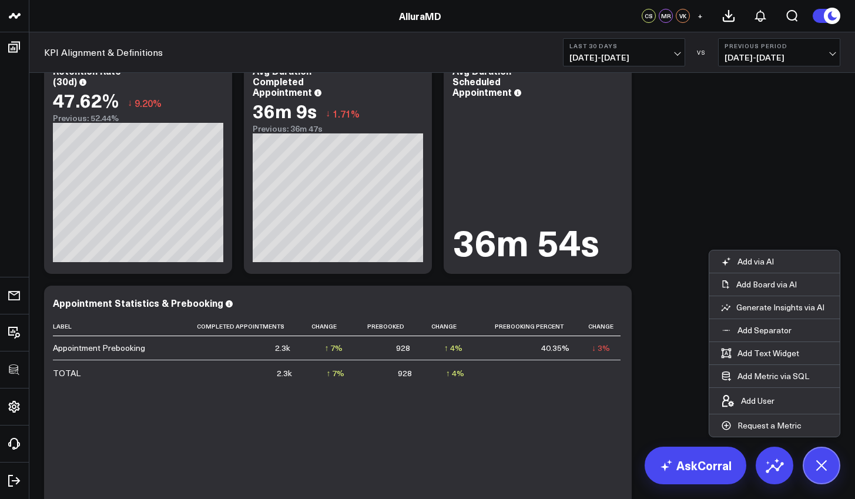
scroll to position [1731, 0]
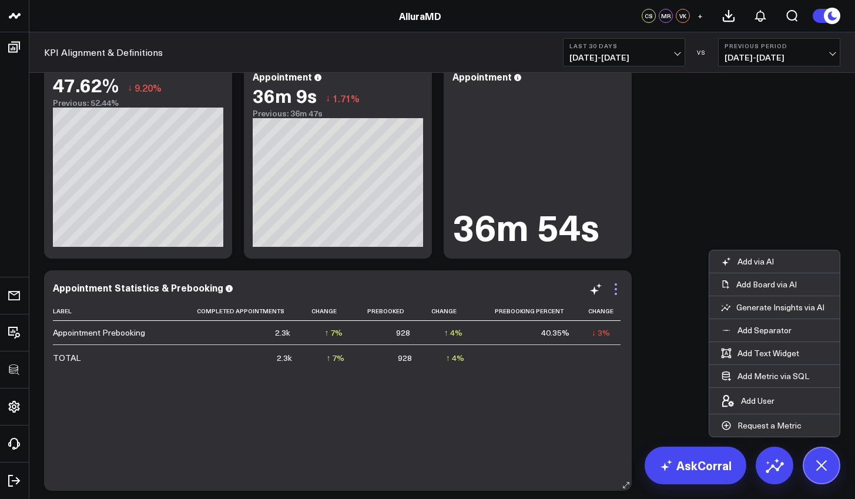
click at [612, 291] on icon at bounding box center [616, 289] width 14 height 14
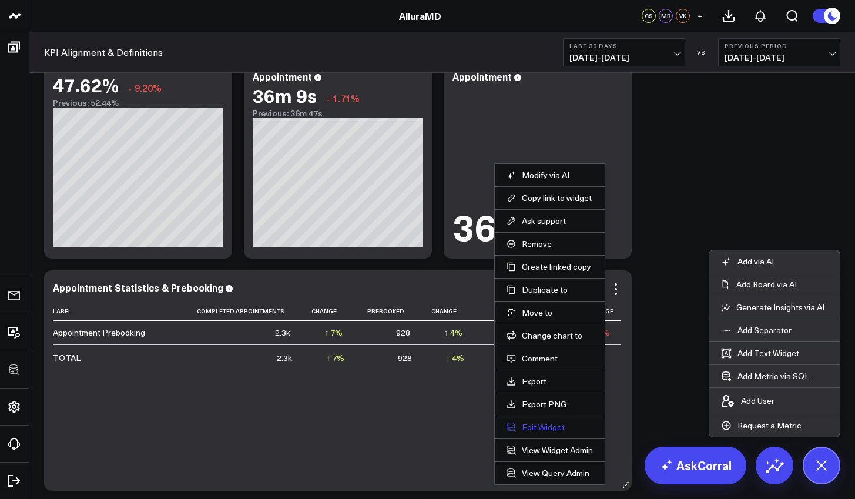
click at [573, 428] on button "Edit Widget" at bounding box center [550, 427] width 86 height 11
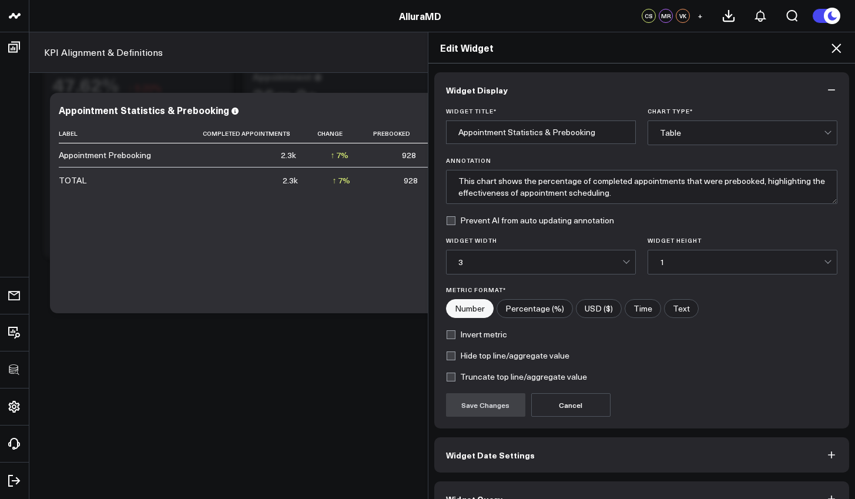
scroll to position [26, 0]
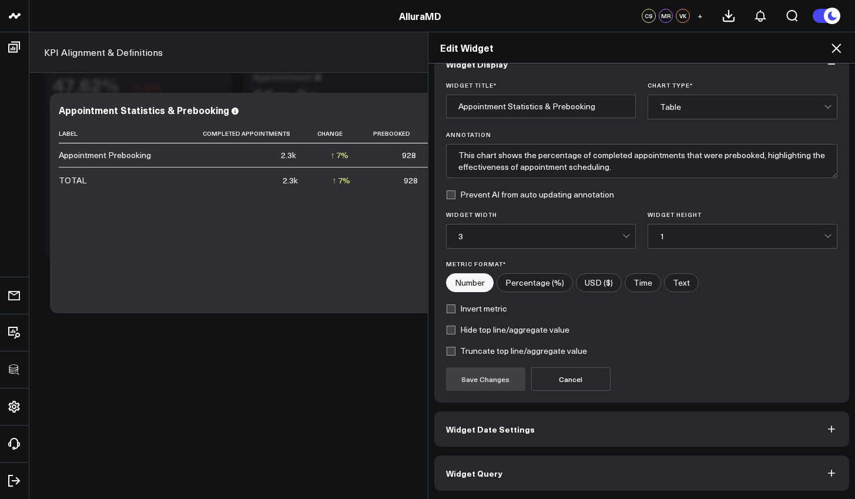
click at [582, 477] on button "Widget Query" at bounding box center [641, 472] width 415 height 35
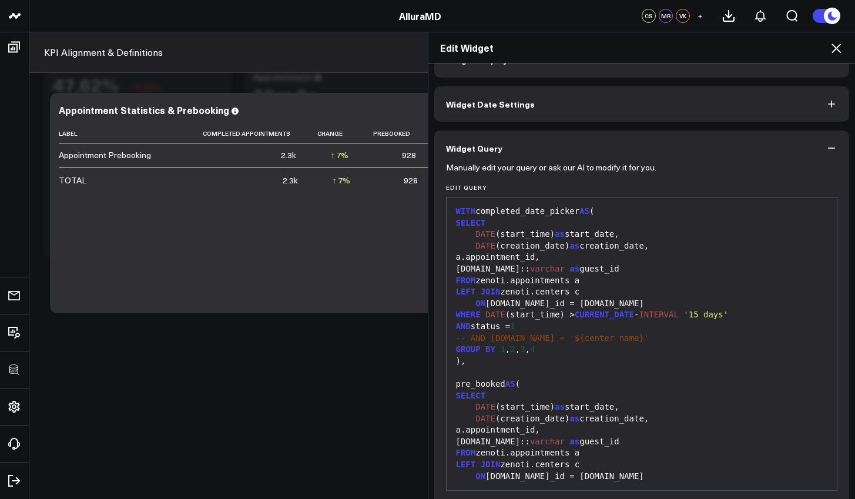
scroll to position [0, 0]
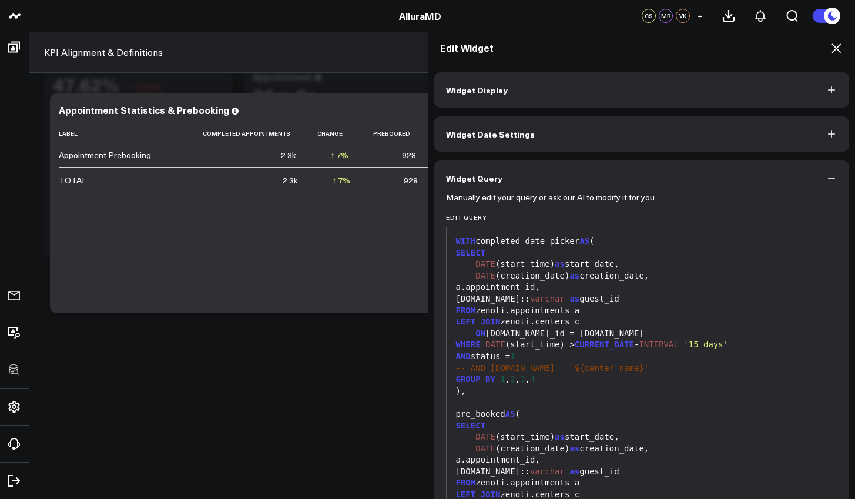
click at [568, 90] on button "Widget Display" at bounding box center [641, 89] width 415 height 35
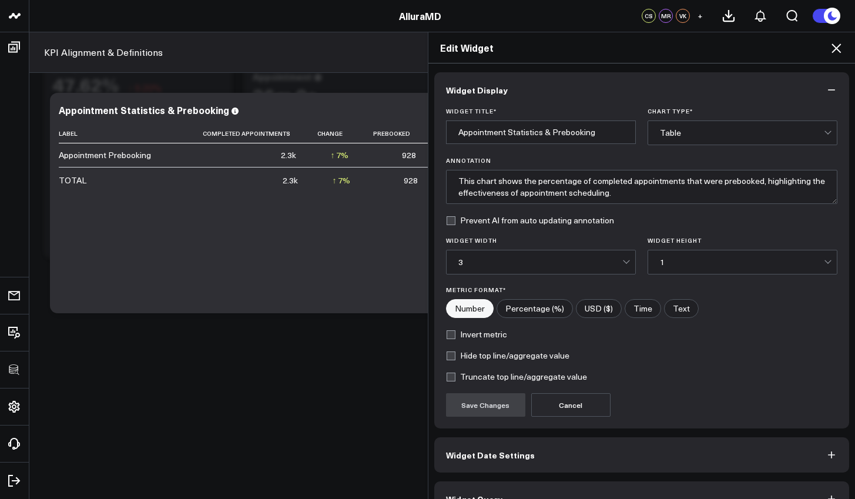
click at [836, 55] on div "Edit Widget" at bounding box center [641, 47] width 427 height 31
click at [837, 51] on icon at bounding box center [836, 48] width 14 height 14
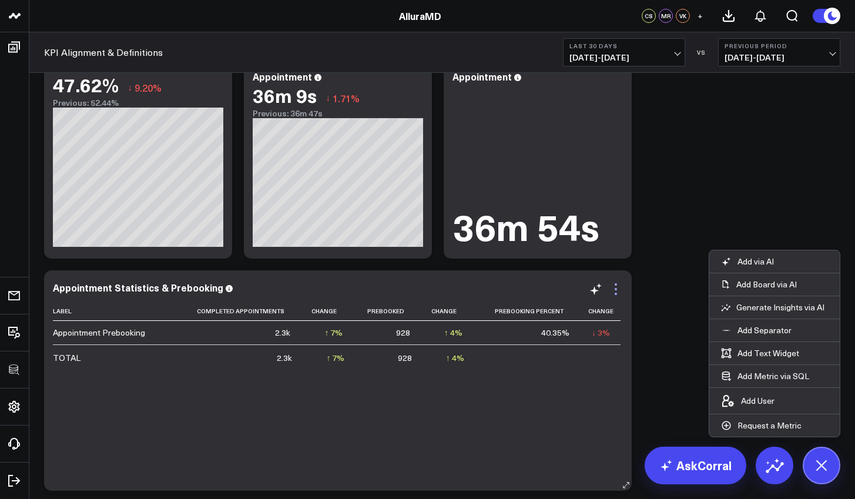
click at [615, 293] on icon at bounding box center [616, 289] width 14 height 14
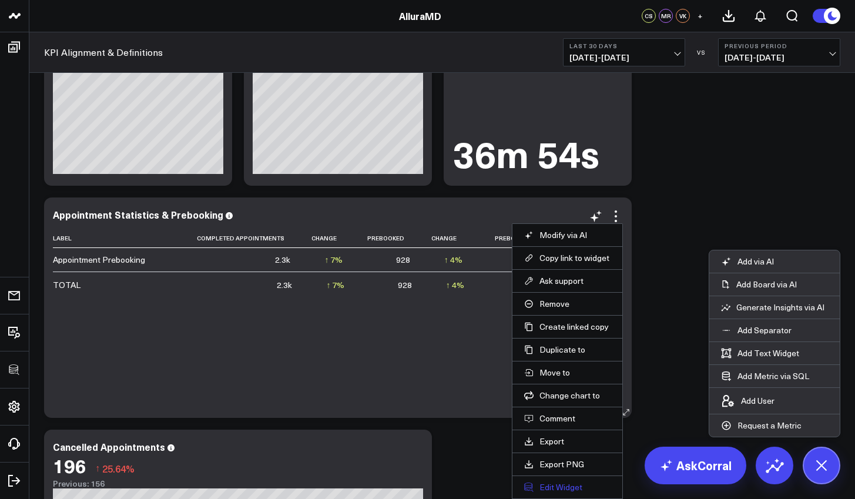
scroll to position [1806, 0]
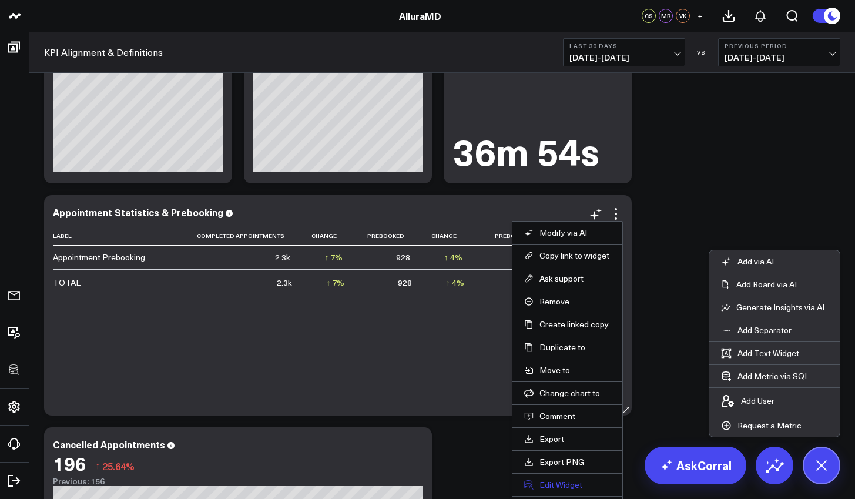
click at [571, 485] on button "Edit Widget" at bounding box center [567, 485] width 86 height 11
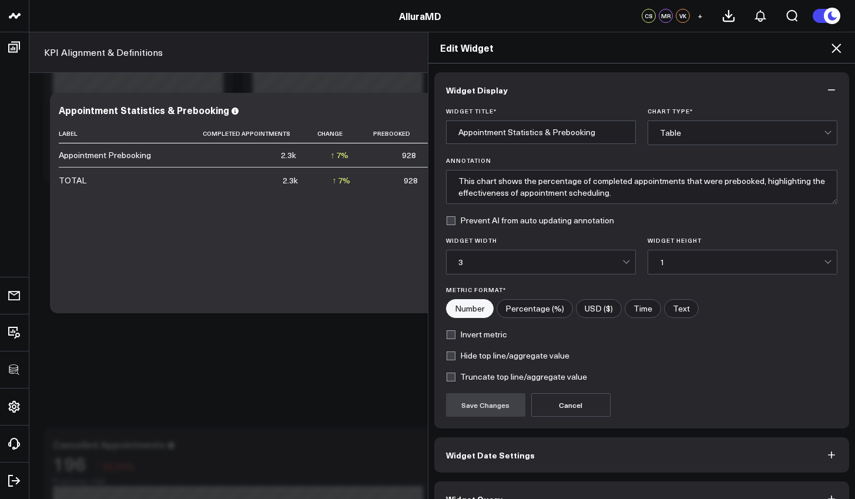
scroll to position [26, 0]
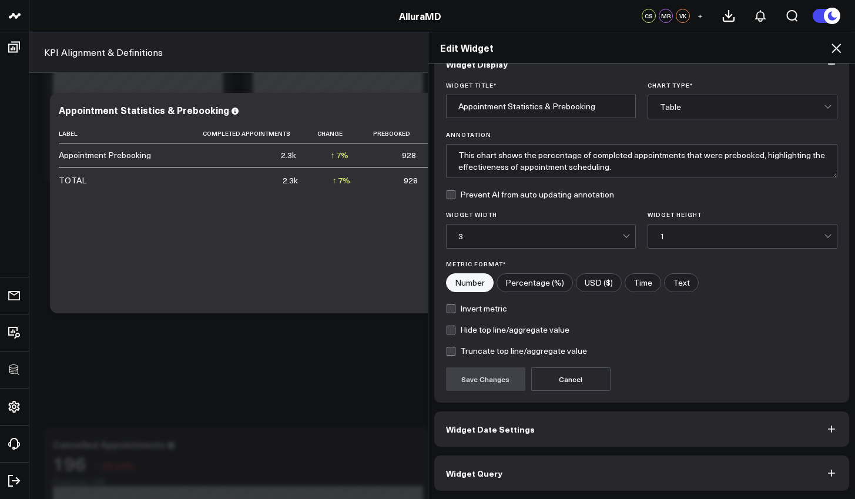
click at [589, 464] on button "Widget Query" at bounding box center [641, 472] width 415 height 35
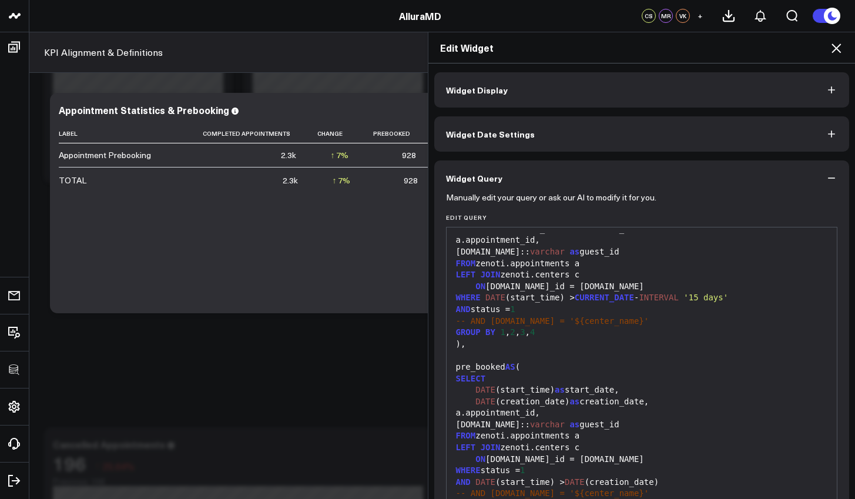
scroll to position [70, 0]
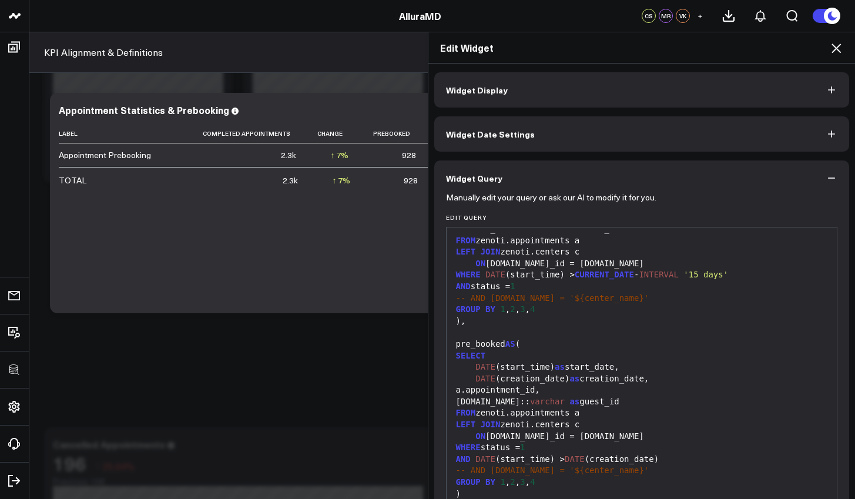
click at [837, 46] on icon at bounding box center [836, 48] width 14 height 14
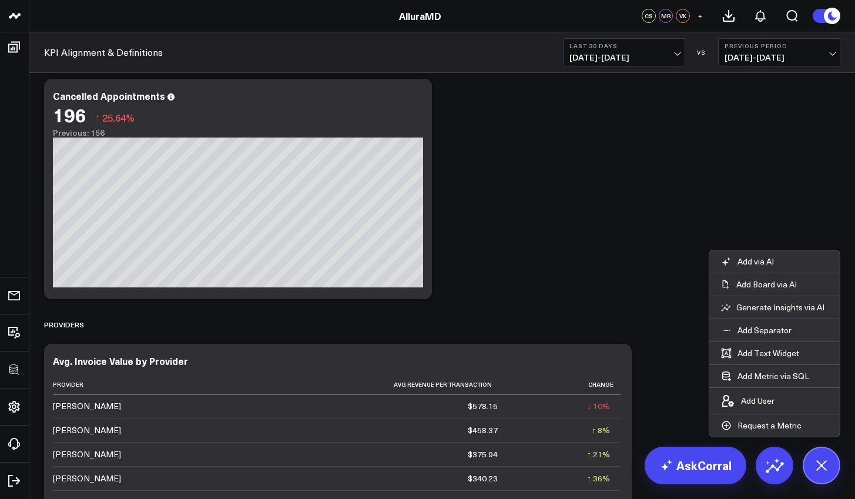
scroll to position [2229, 0]
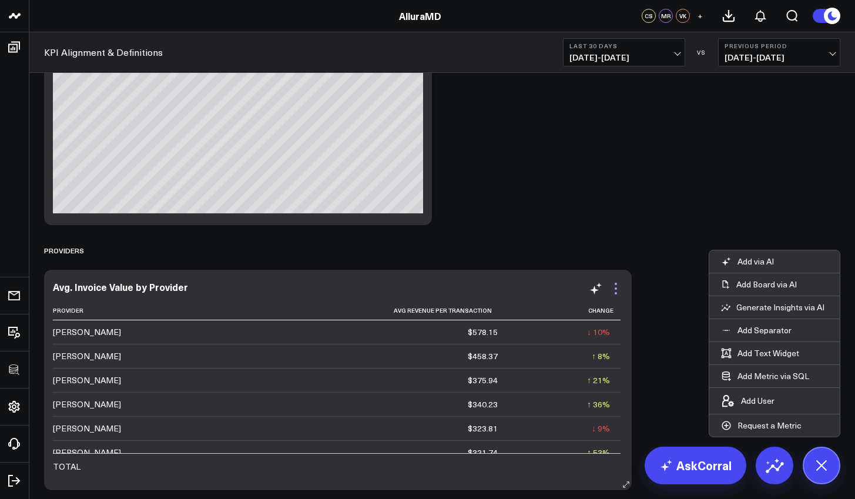
click at [618, 287] on icon at bounding box center [616, 288] width 14 height 14
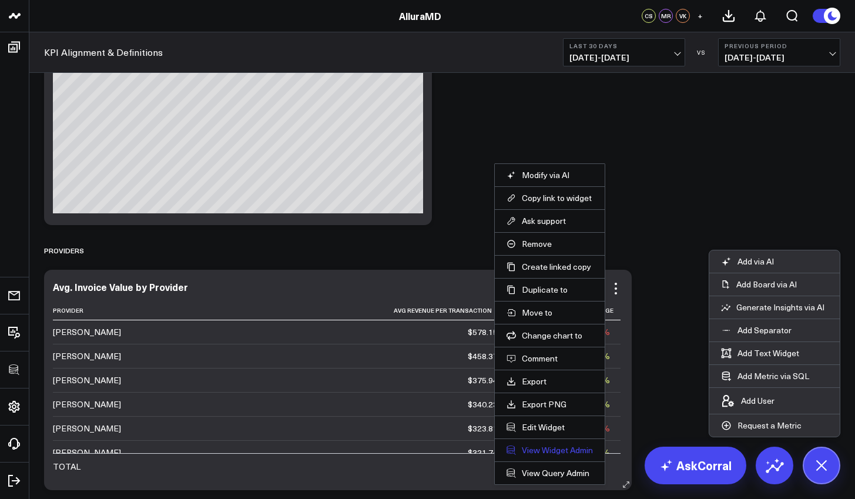
click at [567, 451] on link "View Widget Admin" at bounding box center [550, 450] width 86 height 11
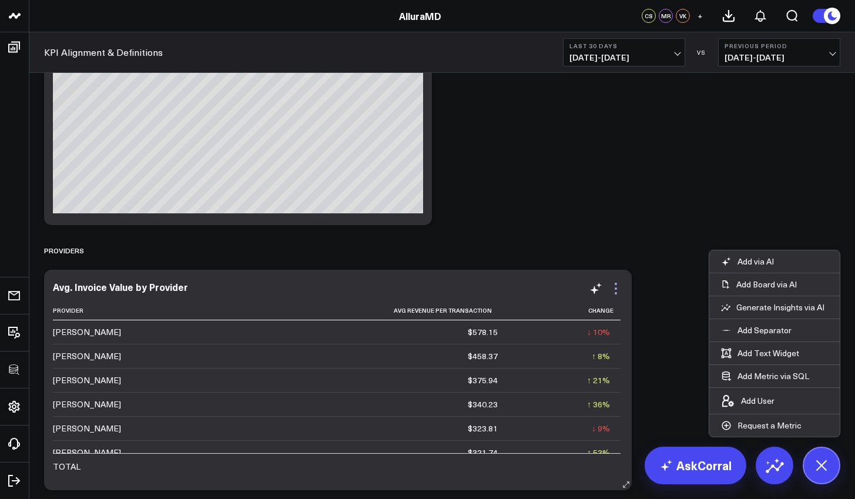
click at [615, 293] on icon at bounding box center [616, 293] width 2 height 2
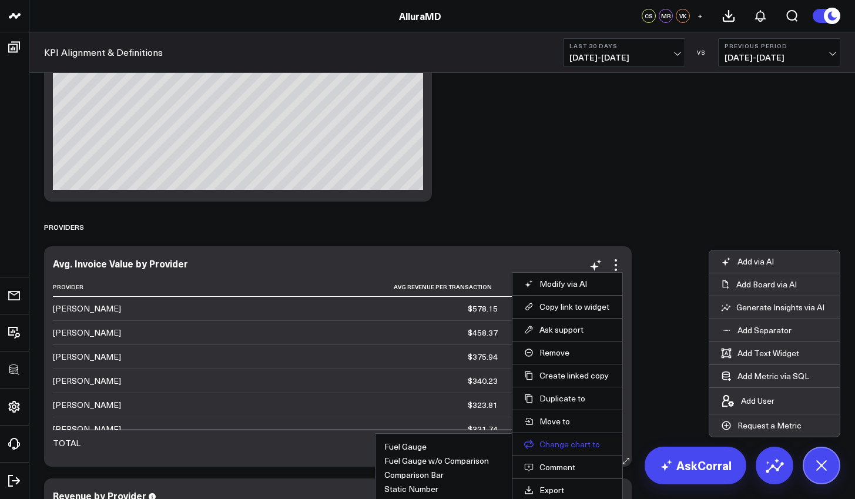
scroll to position [2322, 0]
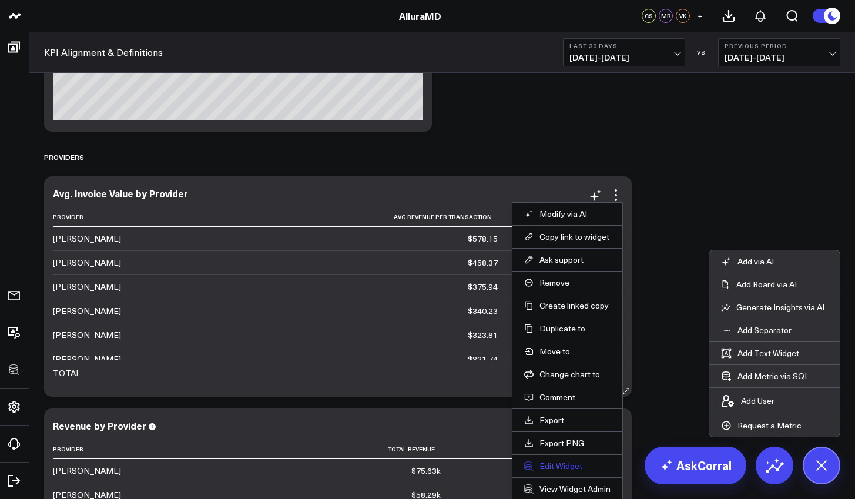
click at [574, 462] on button "Edit Widget" at bounding box center [567, 466] width 86 height 11
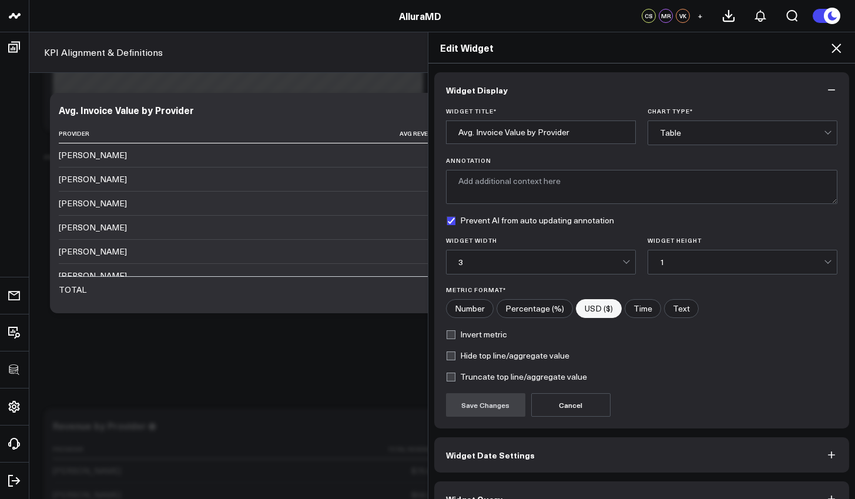
scroll to position [26, 0]
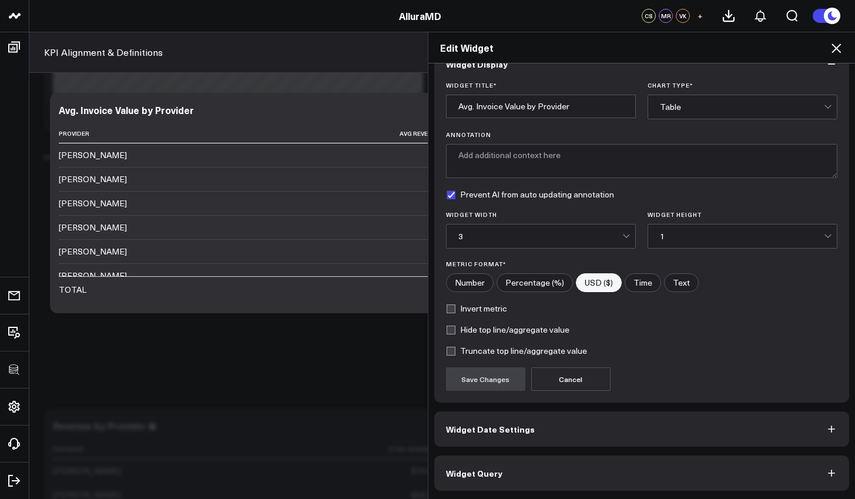
click at [591, 488] on button "Widget Query" at bounding box center [641, 472] width 415 height 35
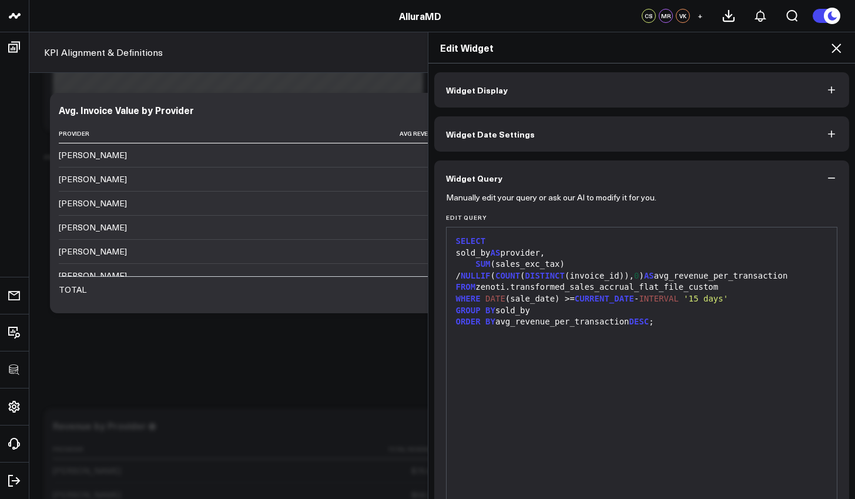
scroll to position [19, 0]
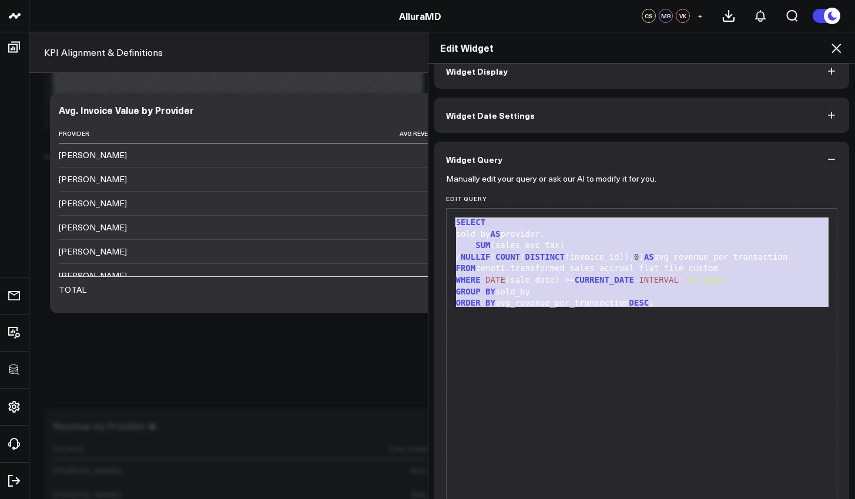
drag, startPoint x: 638, startPoint y: 306, endPoint x: 422, endPoint y: 214, distance: 234.9
click at [422, 214] on div "Edit Widget Widget Display Widget Date Settings Widget Query Manually edit your…" at bounding box center [427, 265] width 855 height 467
copy div "SELECT sold_by AS provider, SUM (sales_exc_tax) / NULLIF ( COUNT ( DISTINCT (in…"
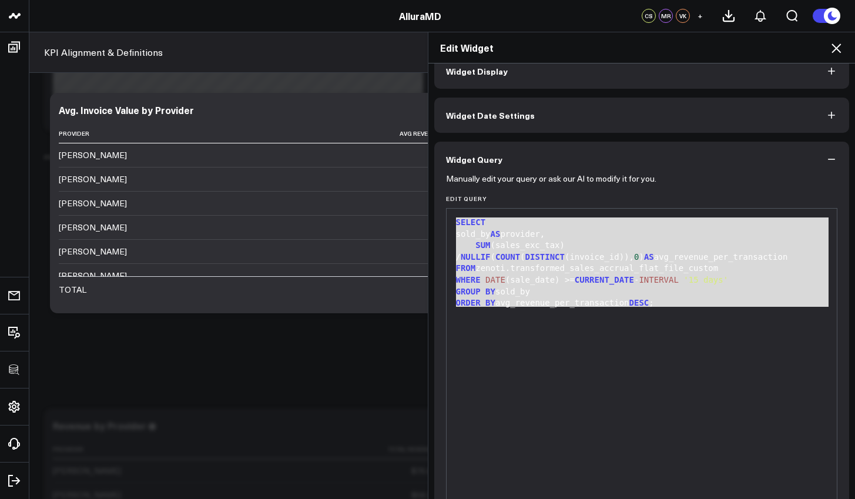
click at [690, 346] on div "SELECT sold_by AS provider, SUM (sales_exc_tax) / NULLIF ( COUNT ( DISTINCT (in…" at bounding box center [641, 354] width 379 height 281
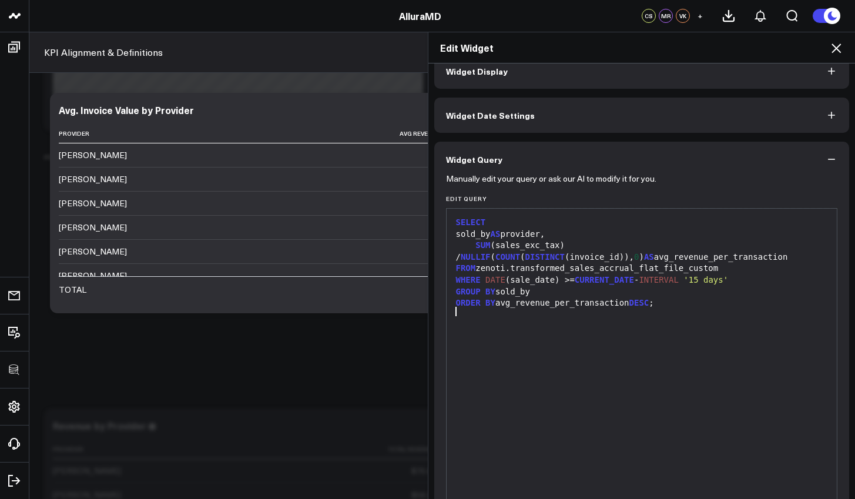
click at [294, 375] on div "Edit Widget Widget Display Widget Date Settings Widget Query Manually edit your…" at bounding box center [427, 265] width 855 height 467
click at [836, 51] on icon at bounding box center [836, 48] width 14 height 14
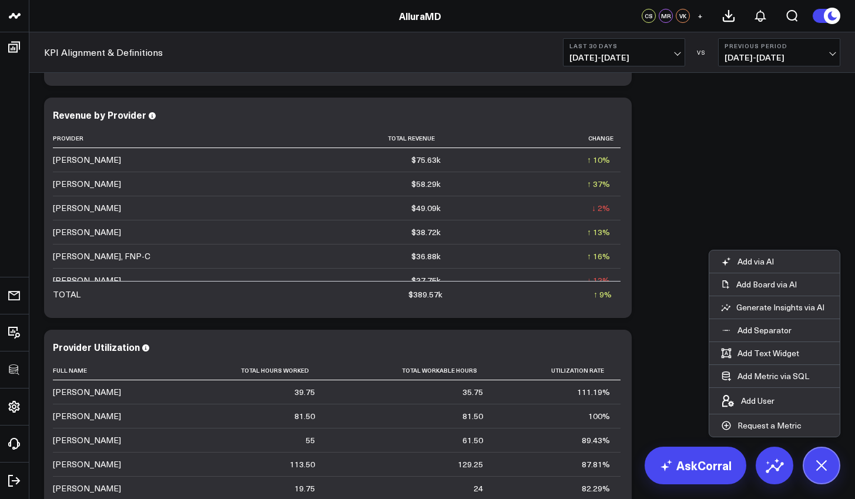
scroll to position [2761, 0]
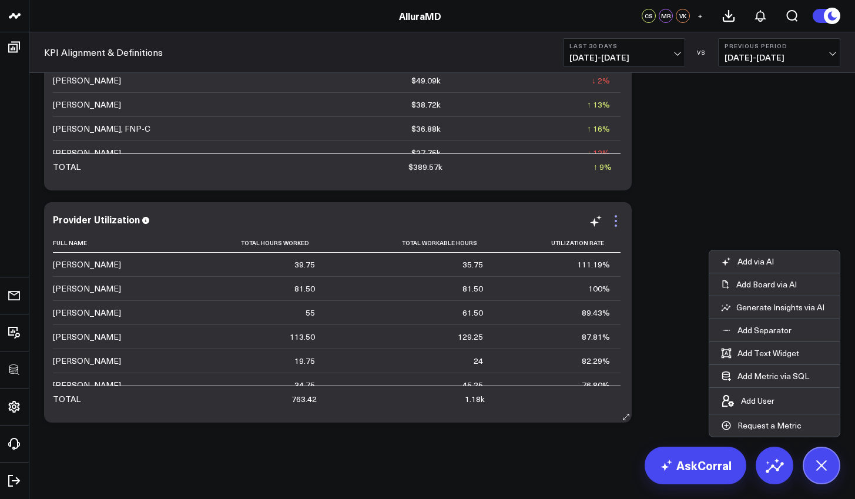
click at [611, 223] on icon at bounding box center [616, 221] width 14 height 14
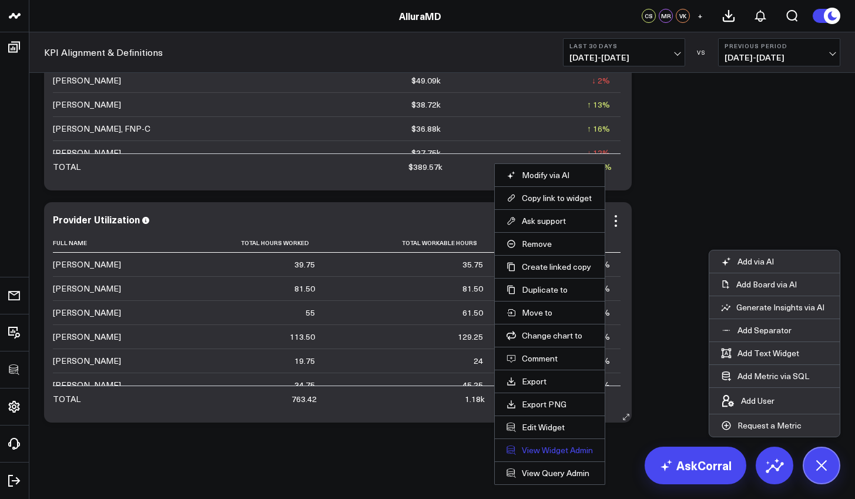
click at [551, 454] on link "View Widget Admin" at bounding box center [550, 450] width 86 height 11
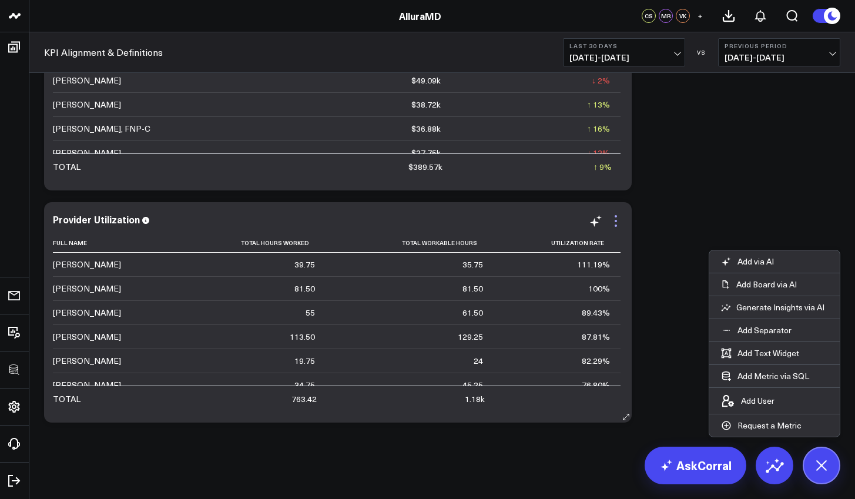
click at [613, 221] on icon at bounding box center [616, 221] width 14 height 14
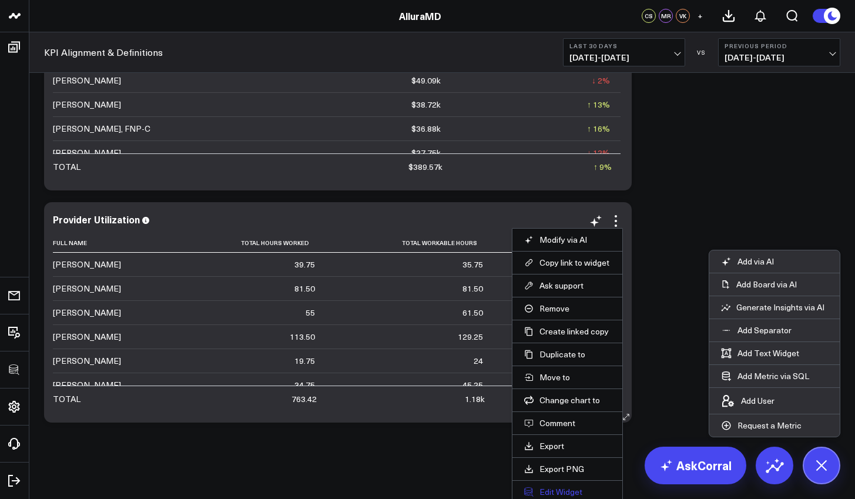
click at [568, 487] on button "Edit Widget" at bounding box center [567, 492] width 86 height 11
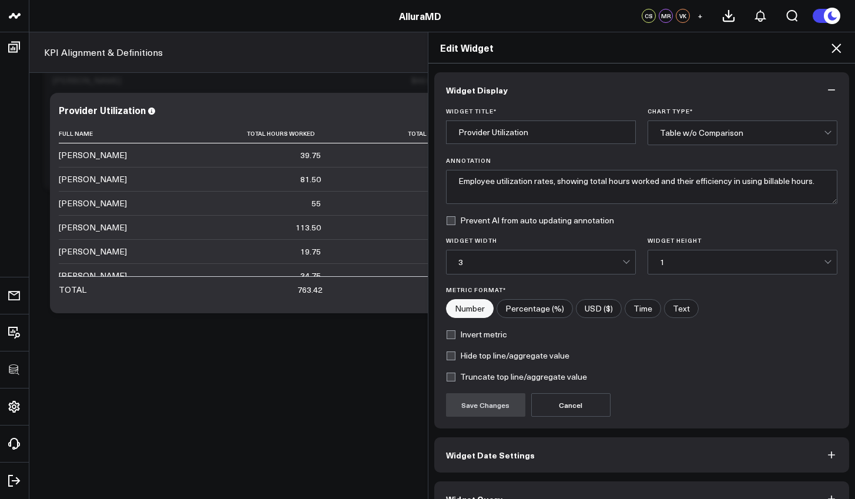
scroll to position [26, 0]
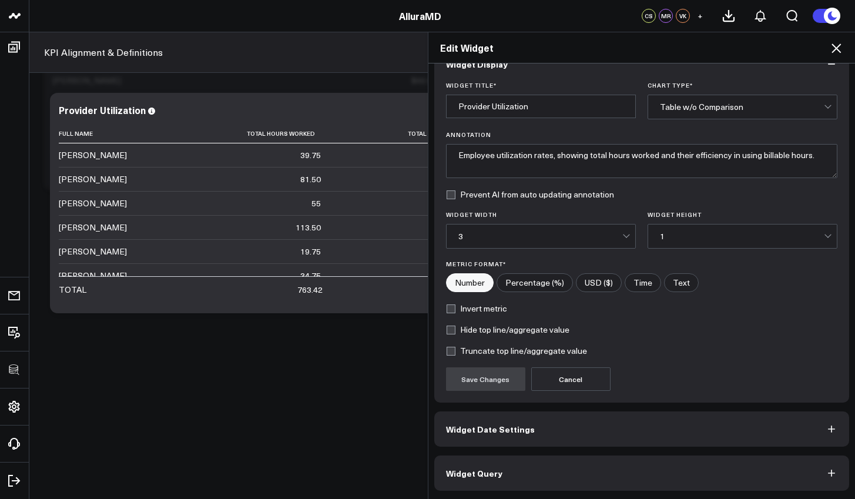
click at [565, 468] on button "Widget Query" at bounding box center [641, 472] width 415 height 35
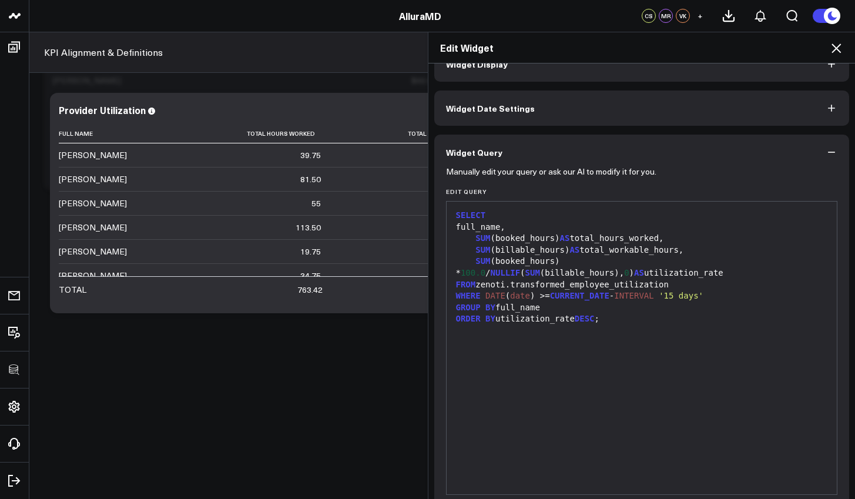
scroll to position [0, 0]
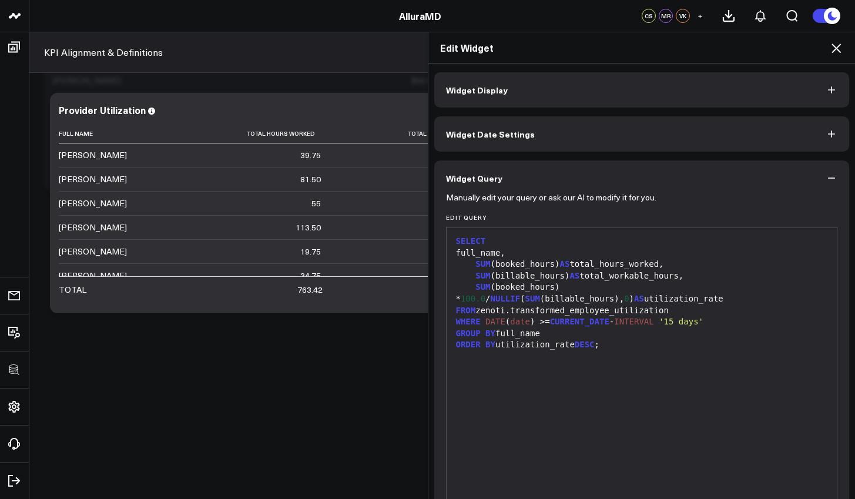
click at [838, 52] on icon at bounding box center [836, 48] width 14 height 14
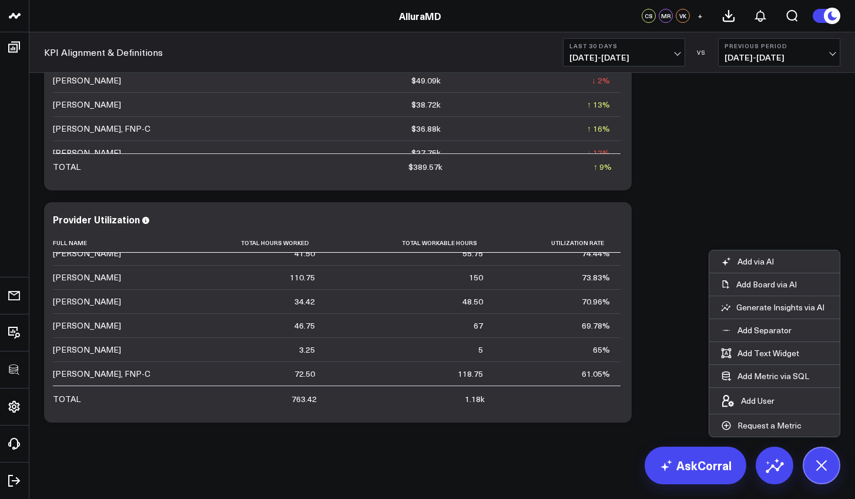
scroll to position [276, 0]
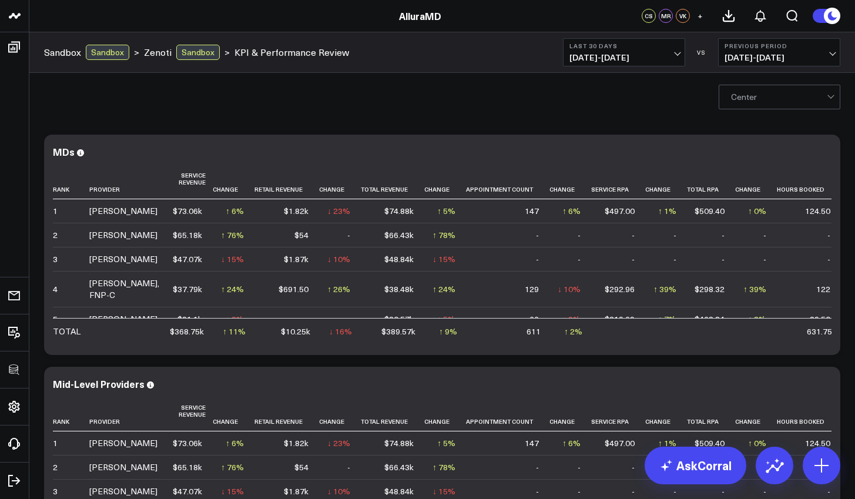
click at [336, 119] on div "Center" at bounding box center [442, 96] width 826 height 47
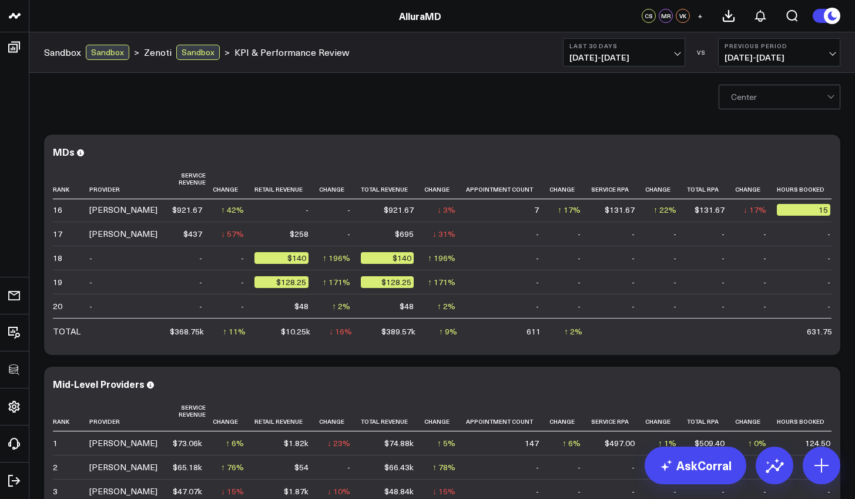
scroll to position [415, 0]
